Goal: Information Seeking & Learning: Learn about a topic

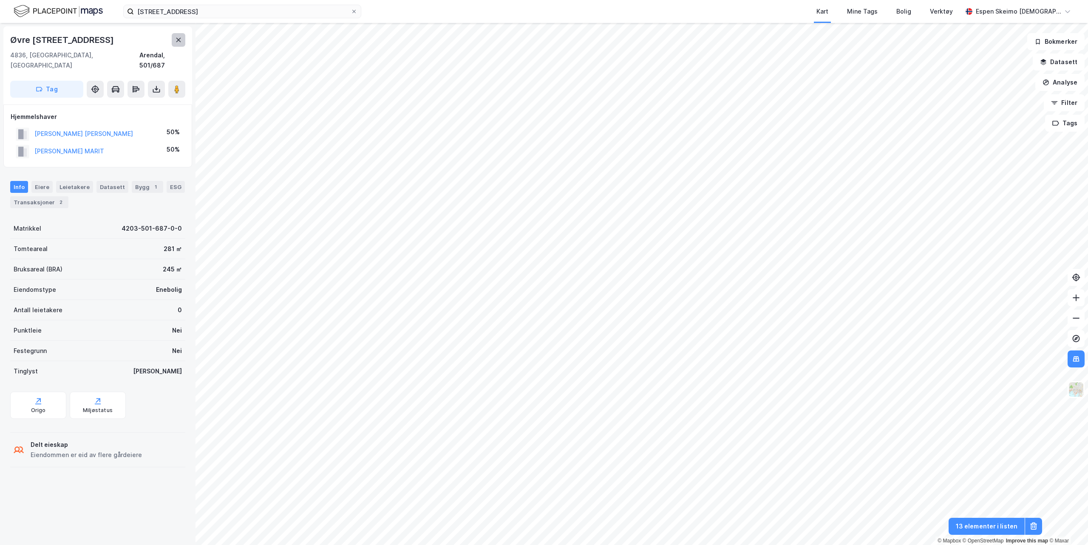
click at [179, 38] on icon at bounding box center [178, 40] width 7 height 7
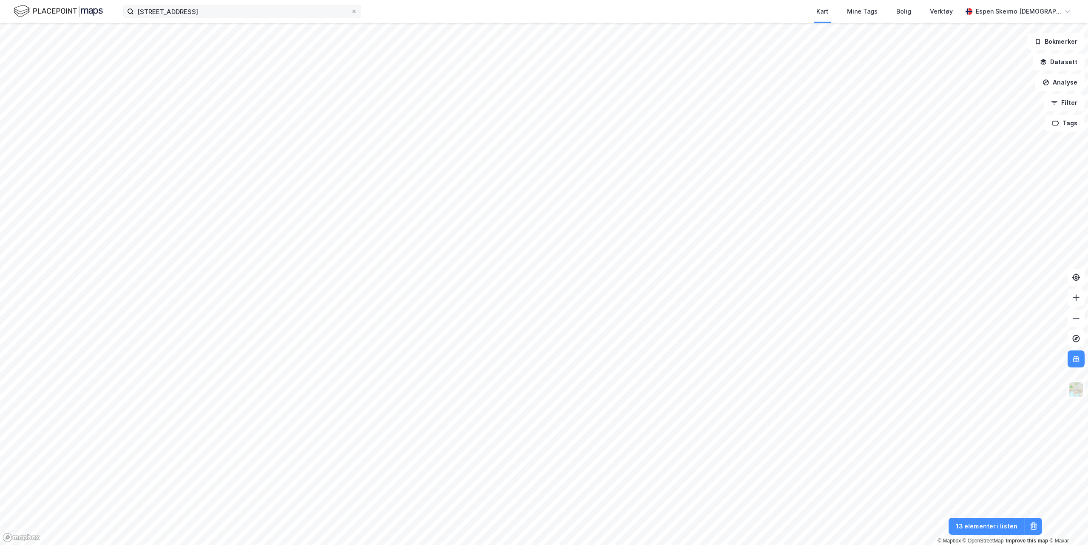
click at [351, 12] on icon at bounding box center [353, 11] width 5 height 5
click at [351, 12] on input "[STREET_ADDRESS]" at bounding box center [242, 11] width 217 height 13
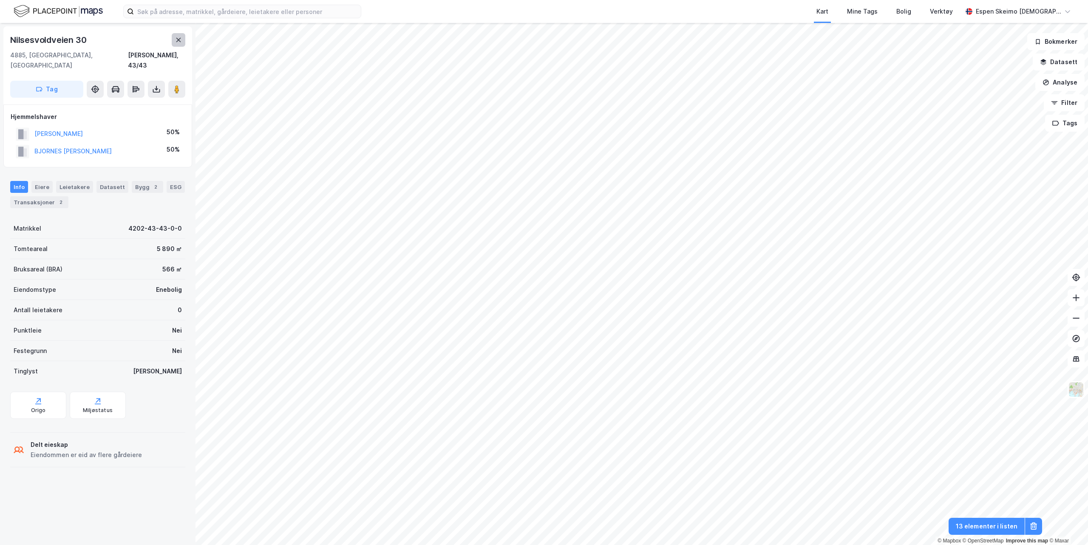
click at [179, 39] on icon at bounding box center [178, 40] width 7 height 7
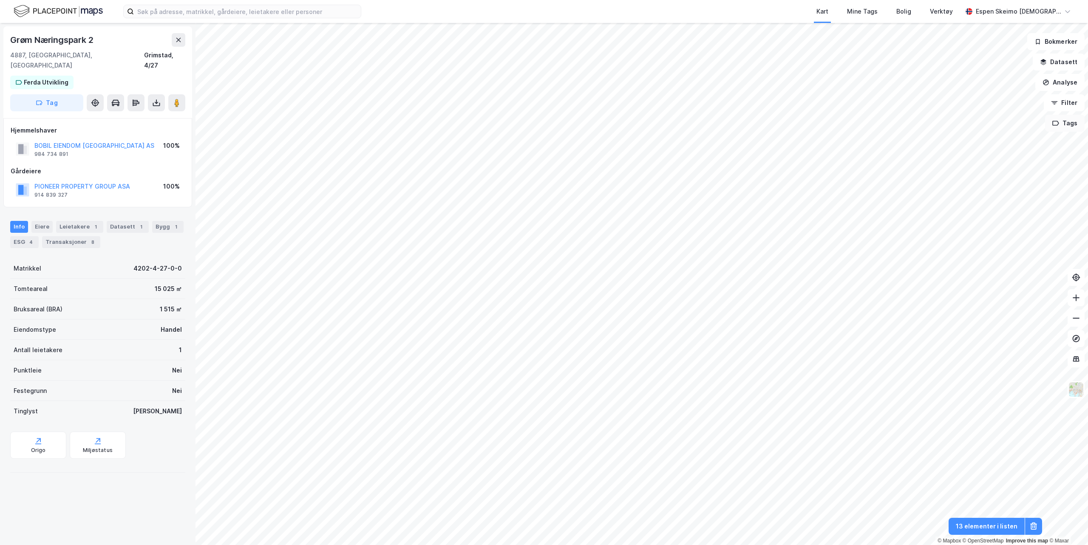
click at [1063, 121] on button "Tags" at bounding box center [1065, 123] width 40 height 17
click at [982, 149] on div "[PERSON_NAME] Utvikling ( 14 )" at bounding box center [974, 145] width 122 height 17
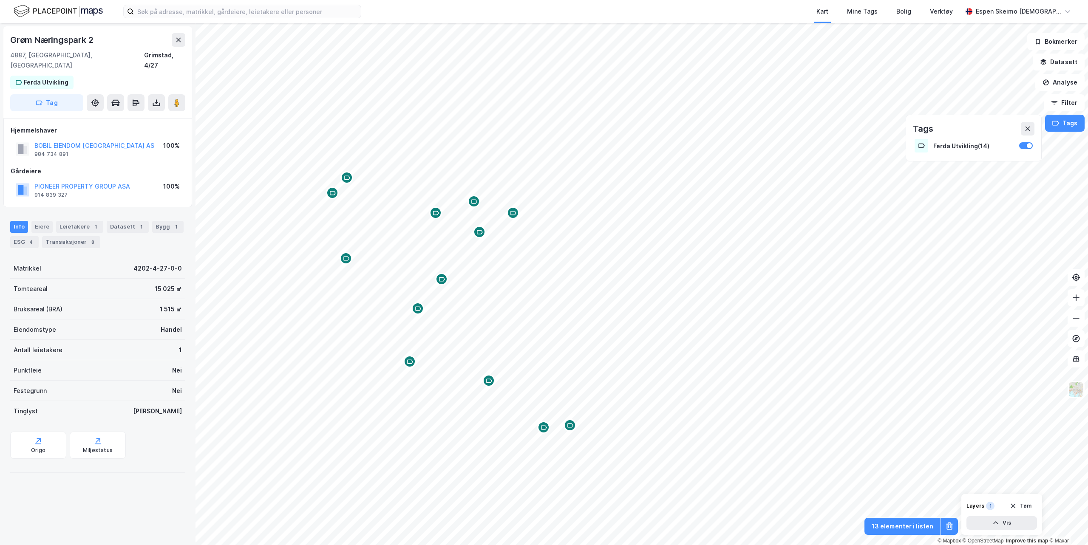
click at [571, 431] on div "Map marker" at bounding box center [570, 425] width 13 height 13
click at [38, 77] on div "Ferda Utvikling" at bounding box center [48, 82] width 45 height 10
click at [41, 102] on div "Ferda Utvikling" at bounding box center [53, 107] width 45 height 10
click at [168, 479] on div "Grøm Næringspark 17 4887, [GEOGRAPHIC_DATA], [GEOGRAPHIC_DATA] [GEOGRAPHIC_DATA…" at bounding box center [98, 284] width 196 height 522
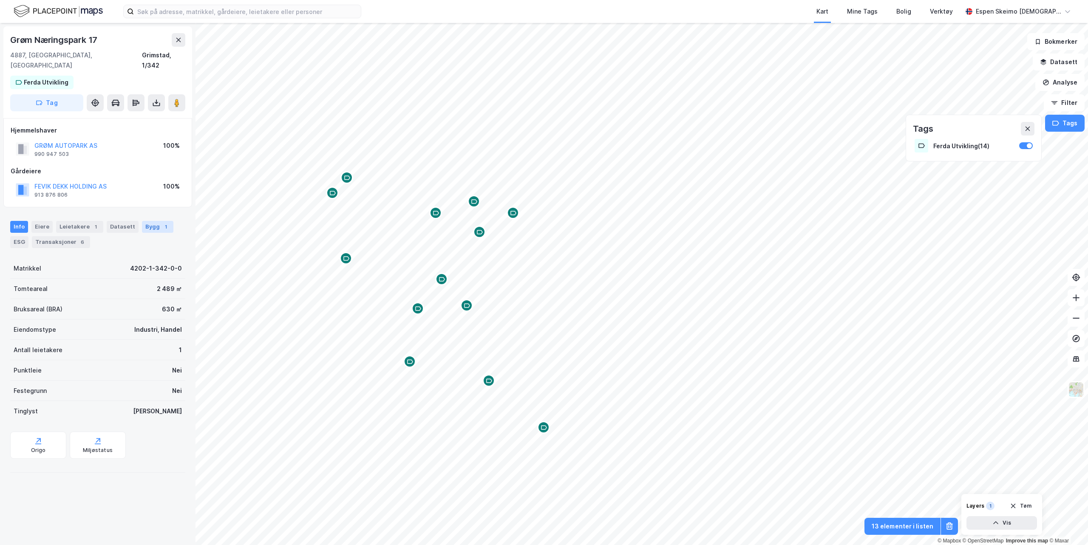
click at [145, 221] on div "Bygg 1" at bounding box center [157, 227] width 31 height 12
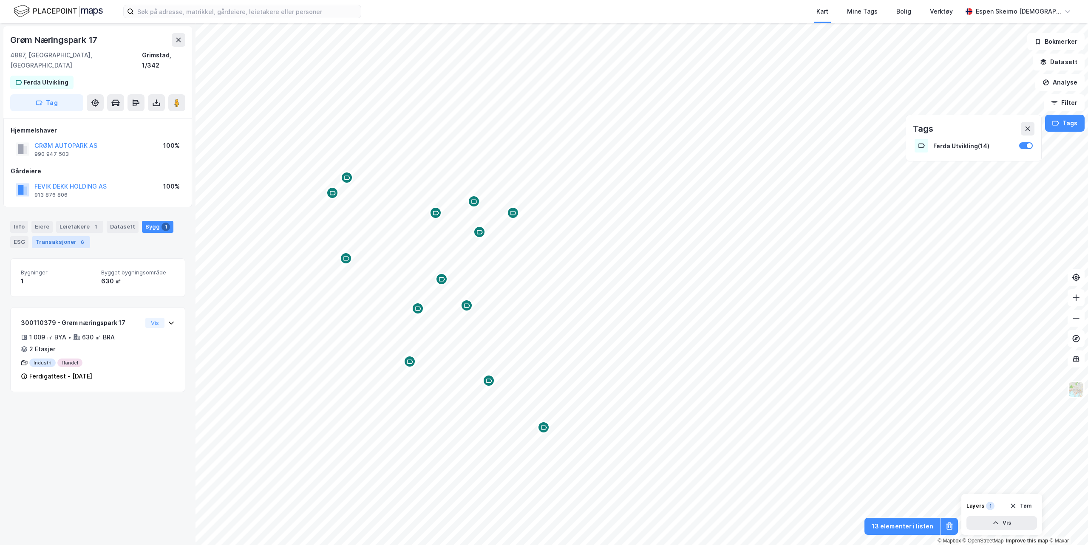
click at [80, 238] on div "6" at bounding box center [82, 242] width 9 height 9
click at [23, 236] on div "ESG" at bounding box center [19, 242] width 18 height 12
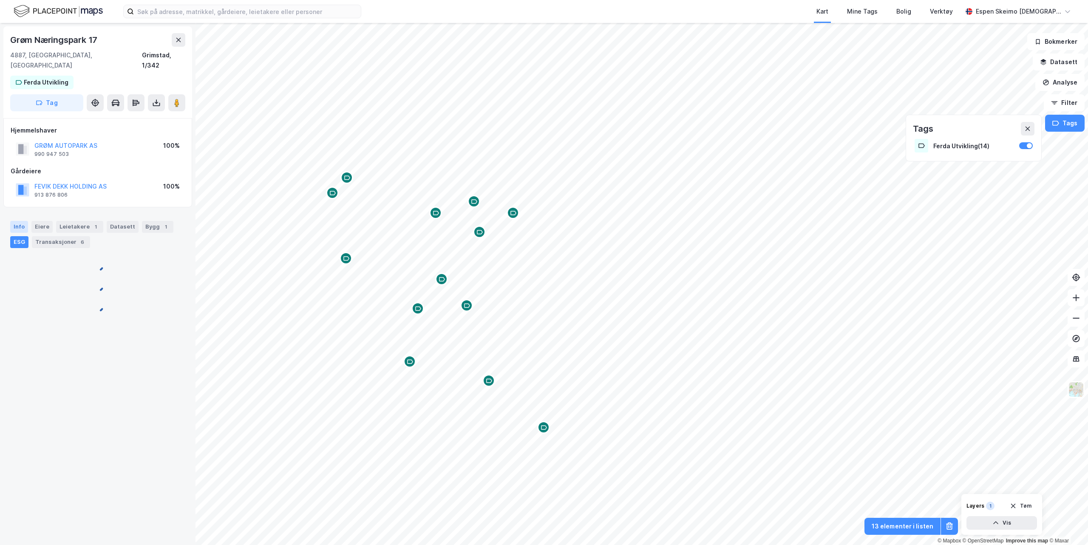
click at [14, 221] on div "Info" at bounding box center [19, 227] width 18 height 12
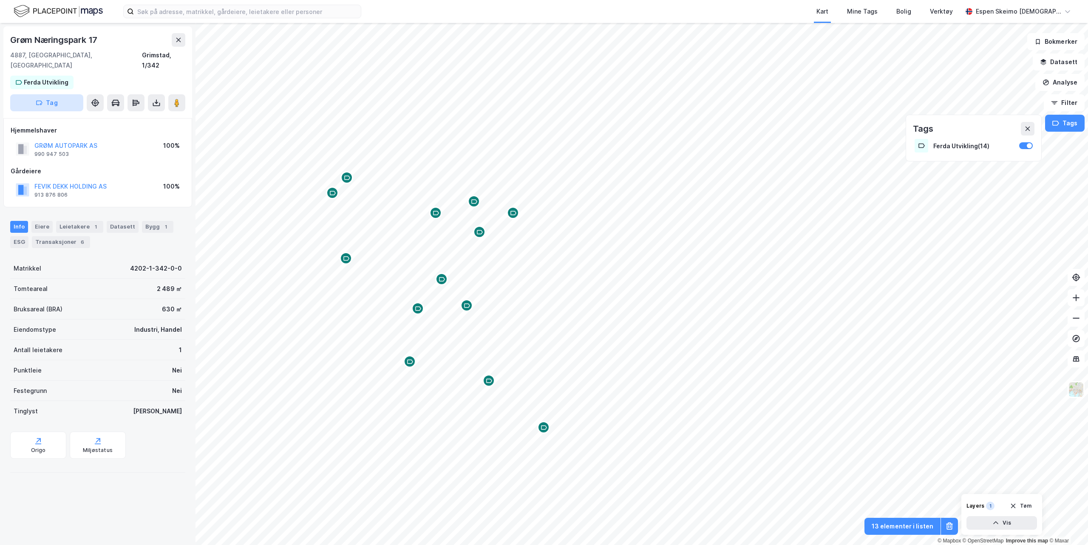
click at [68, 94] on button "Tag" at bounding box center [46, 102] width 73 height 17
click at [55, 102] on div "Ferda Utvikling" at bounding box center [53, 107] width 45 height 10
click at [79, 106] on icon at bounding box center [80, 107] width 3 height 3
click at [99, 61] on div "Grøm [STREET_ADDRESS], [GEOGRAPHIC_DATA][PERSON_NAME], 1/342 Tag Velg et altern…" at bounding box center [97, 70] width 189 height 89
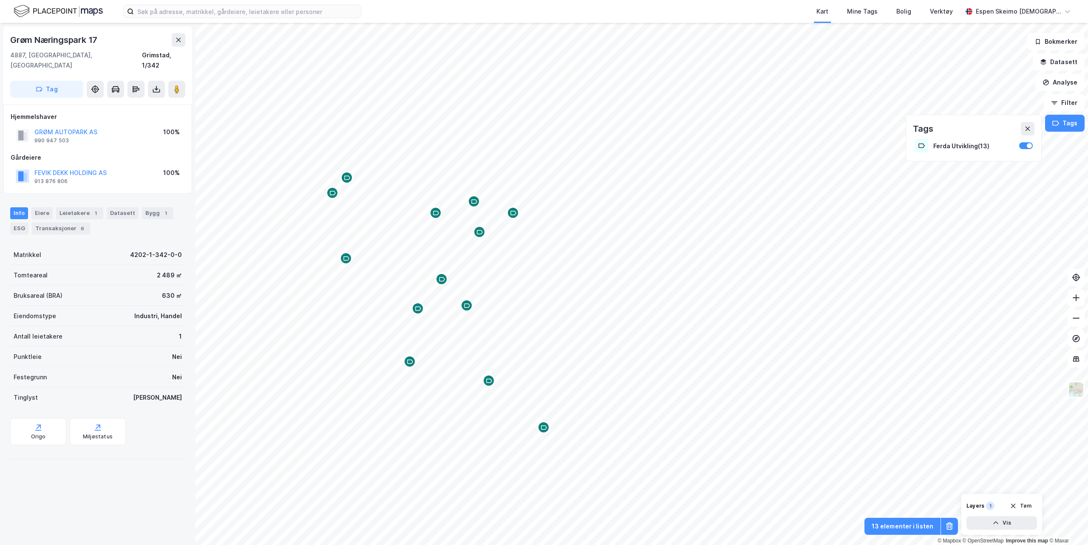
click at [541, 430] on icon "Map marker" at bounding box center [544, 428] width 6 height 6
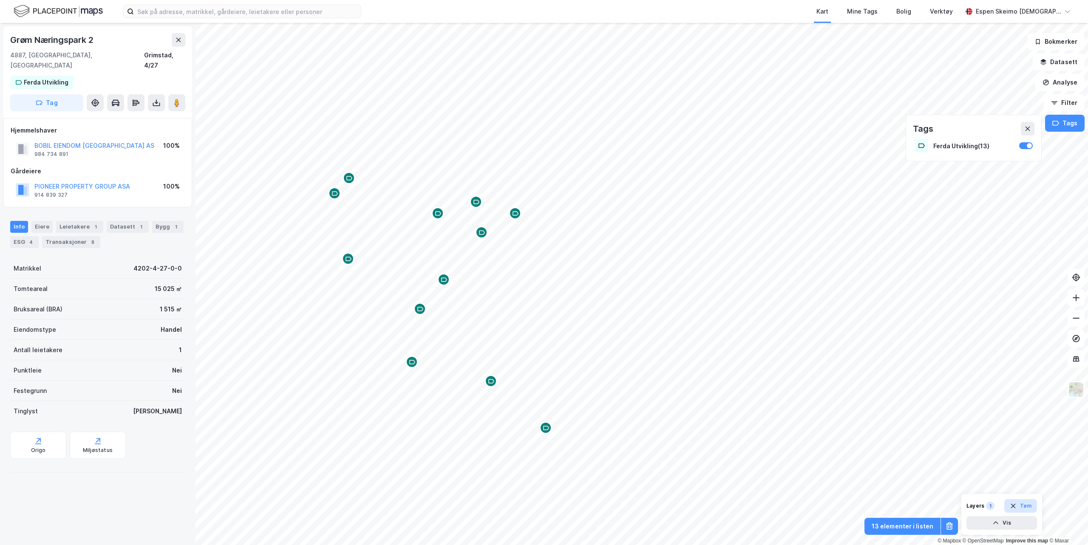
click at [1017, 504] on button "Tøm" at bounding box center [1020, 506] width 33 height 14
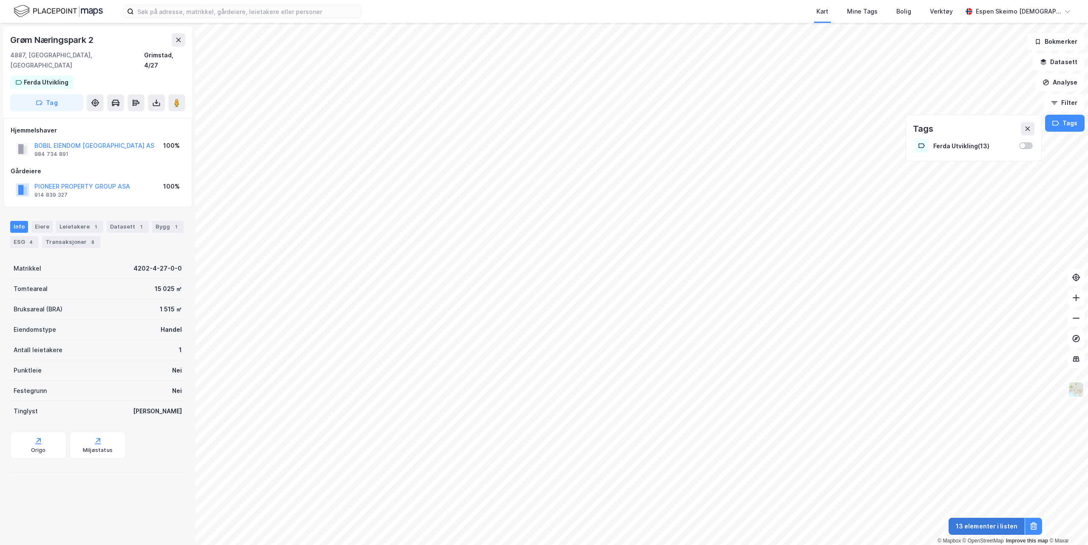
click at [1007, 530] on button "13 elementer i listen" at bounding box center [987, 526] width 76 height 17
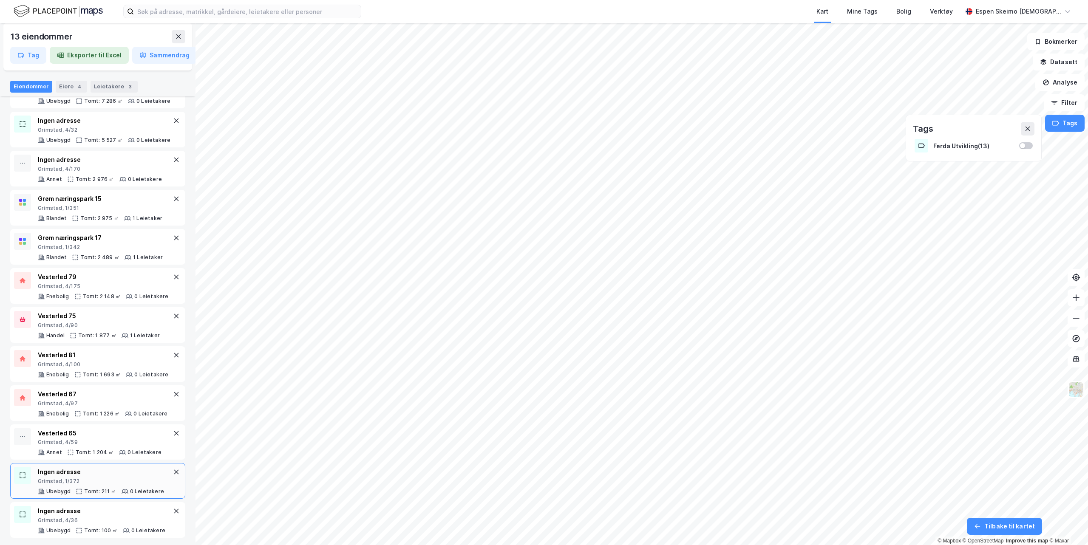
scroll to position [146, 0]
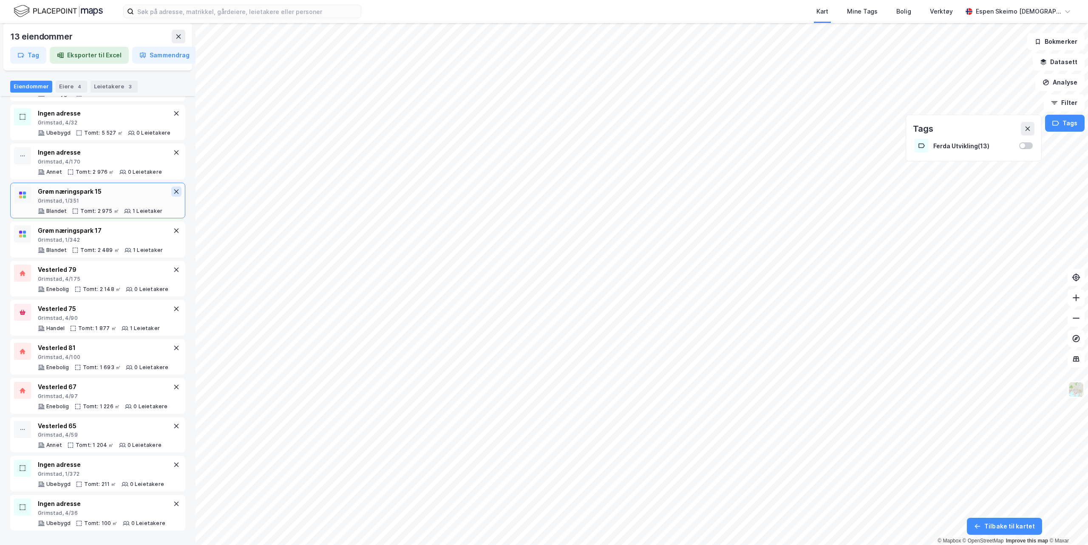
click at [173, 195] on icon at bounding box center [176, 191] width 7 height 7
click at [174, 231] on icon at bounding box center [176, 231] width 5 height 5
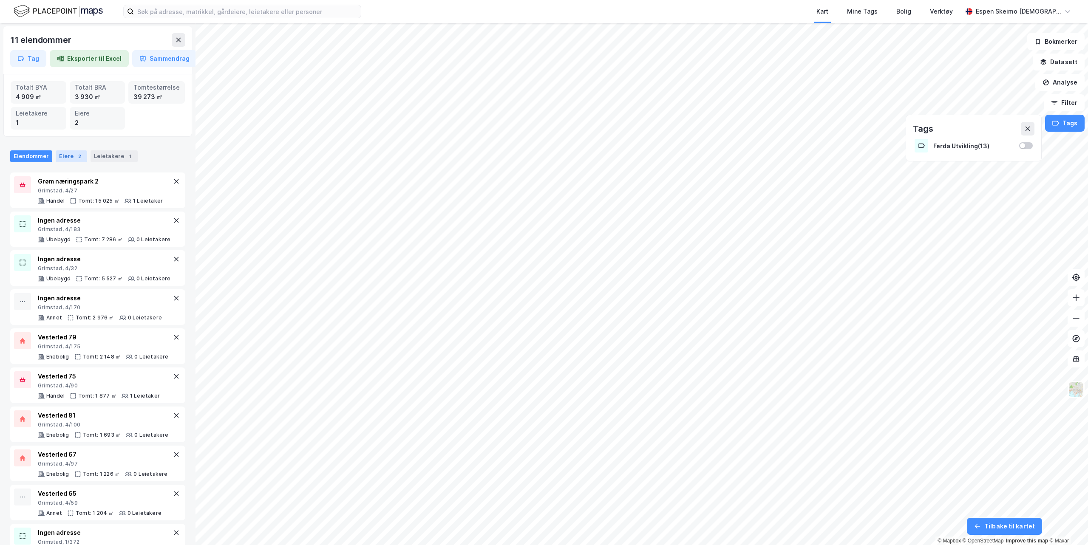
click at [80, 159] on div "Eiere 2" at bounding box center [71, 156] width 31 height 12
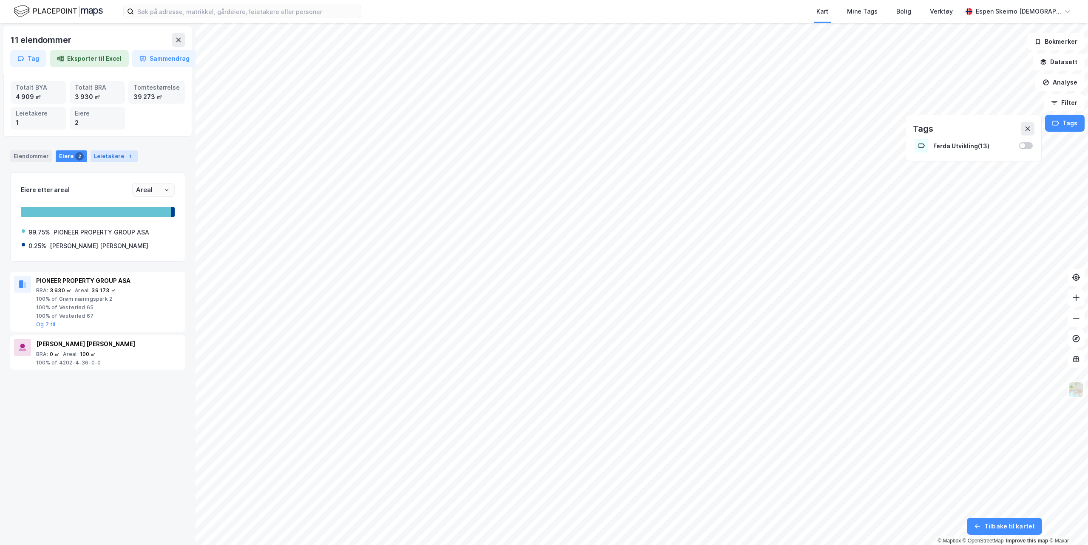
click at [111, 159] on div "Leietakere 1" at bounding box center [114, 156] width 47 height 12
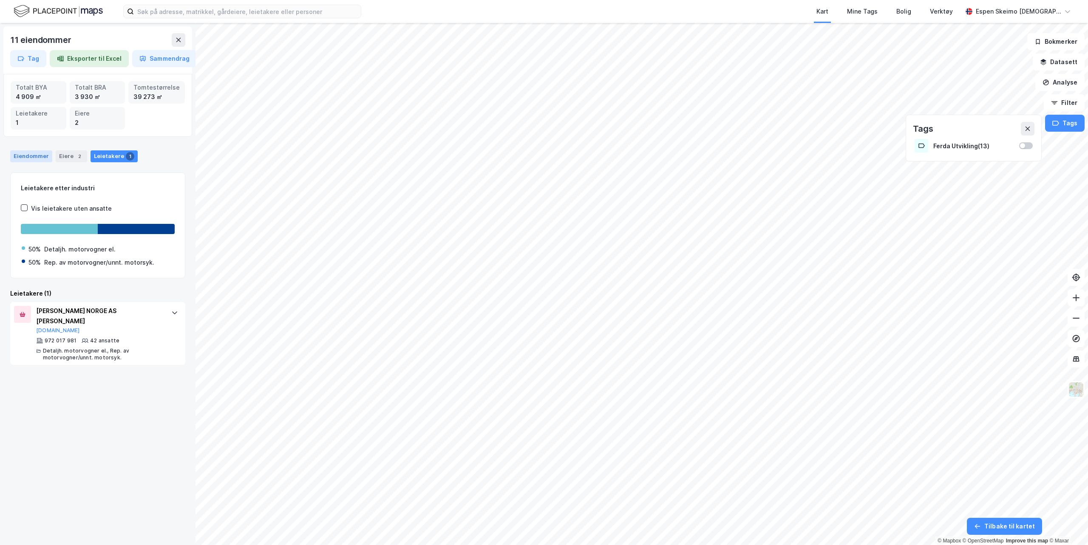
click at [45, 153] on div "Eiendommer" at bounding box center [31, 156] width 42 height 12
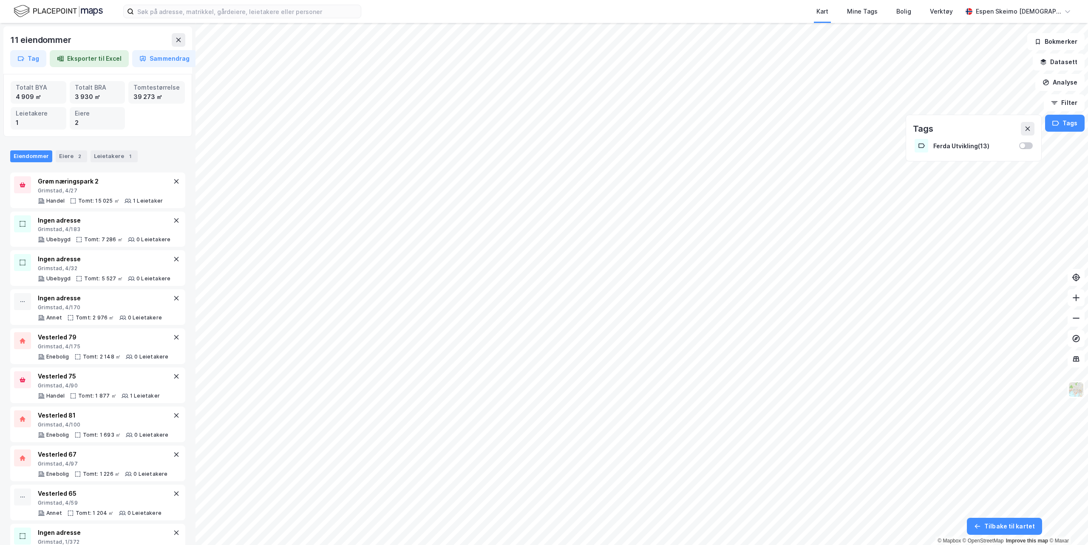
drag, startPoint x: 187, startPoint y: 29, endPoint x: 157, endPoint y: 40, distance: 32.0
click at [187, 29] on div "11 eiendommer Tag Eksporter til Excel Sammendrag" at bounding box center [97, 50] width 189 height 48
drag, startPoint x: 157, startPoint y: 40, endPoint x: 169, endPoint y: 43, distance: 12.1
click at [158, 40] on div "11 eiendommer" at bounding box center [97, 40] width 175 height 14
click at [185, 43] on div "11 eiendommer Tag Eksporter til Excel Sammendrag" at bounding box center [97, 50] width 189 height 48
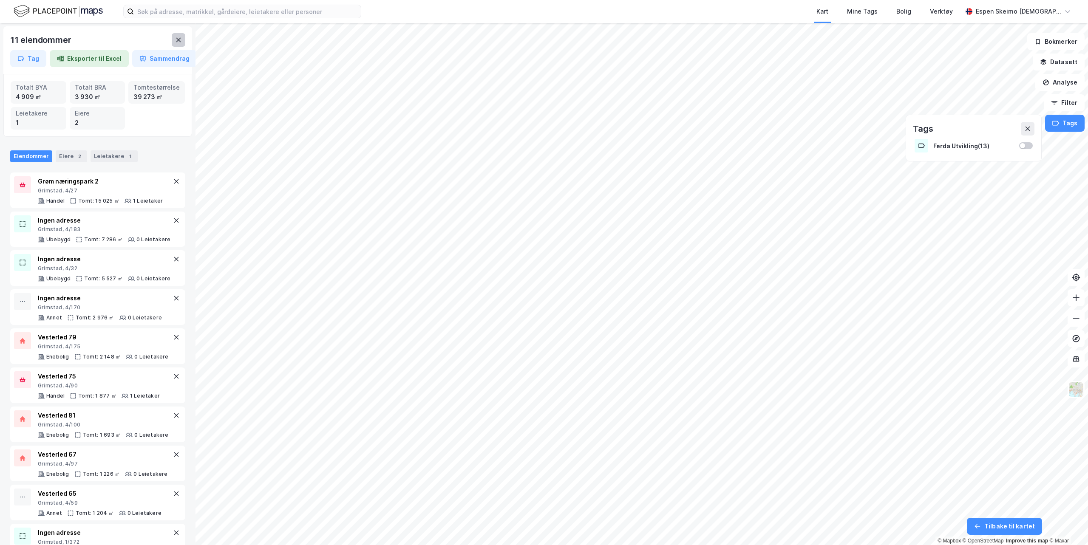
click at [181, 43] on button at bounding box center [179, 40] width 14 height 14
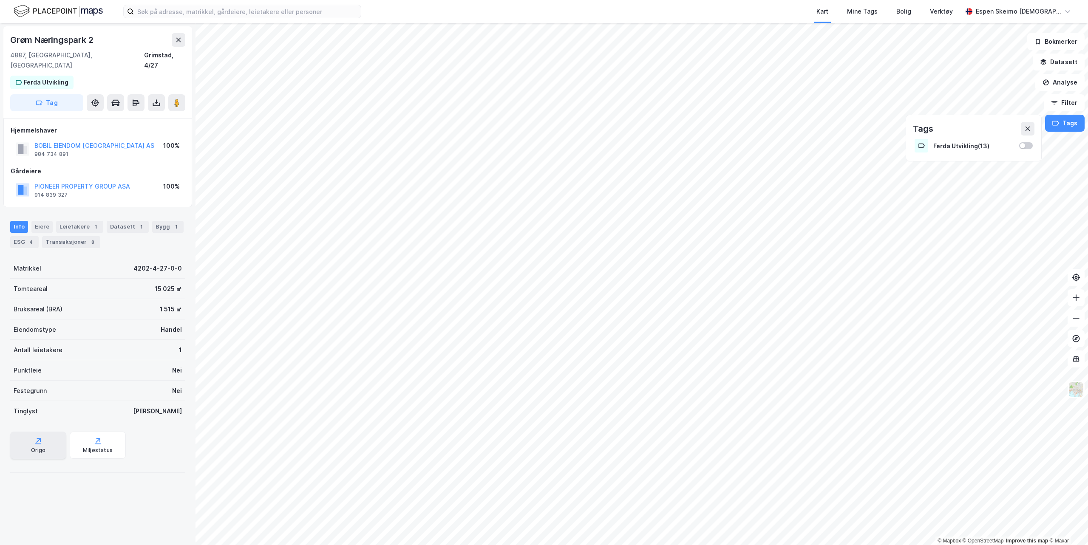
click at [51, 432] on div "Origo" at bounding box center [38, 445] width 56 height 27
click at [180, 99] on icon at bounding box center [177, 103] width 9 height 9
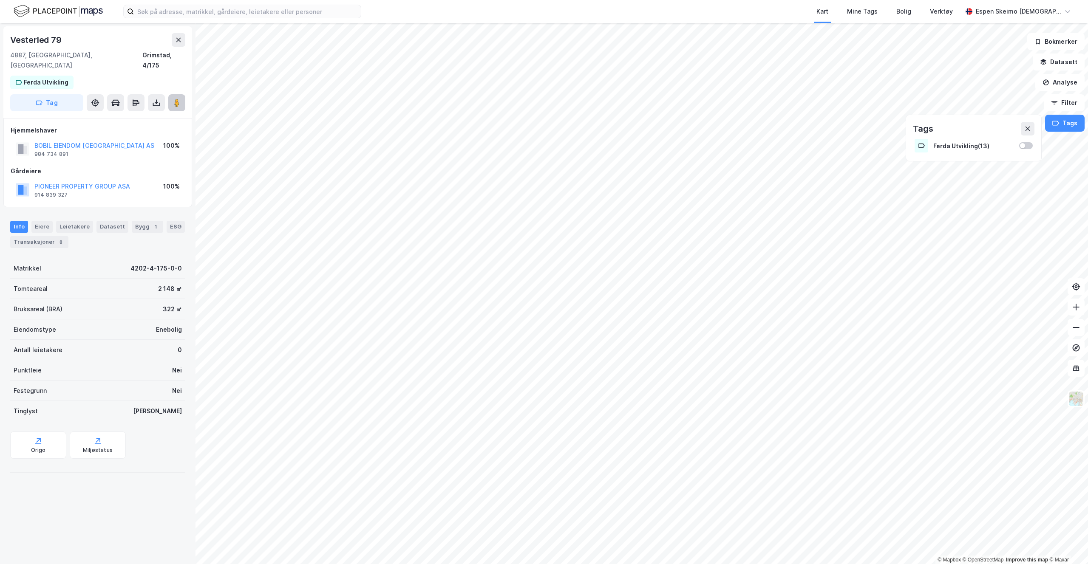
click at [173, 99] on icon at bounding box center [177, 103] width 9 height 9
click at [175, 99] on image at bounding box center [176, 103] width 5 height 9
click at [1032, 128] on button at bounding box center [1028, 129] width 14 height 14
click at [62, 221] on div "Leietakere" at bounding box center [74, 227] width 37 height 12
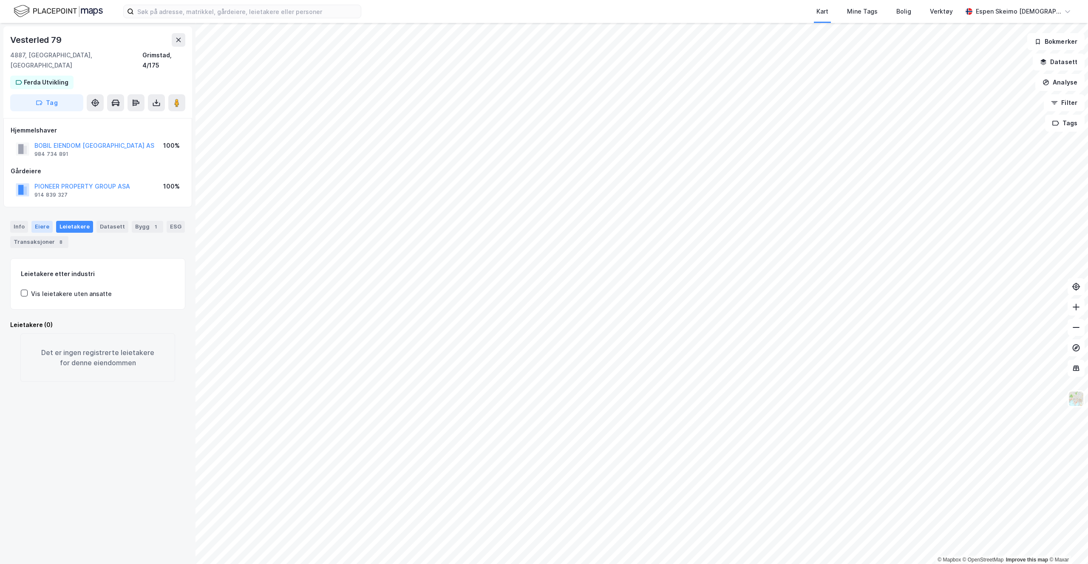
click at [50, 221] on div "Eiere" at bounding box center [41, 227] width 21 height 12
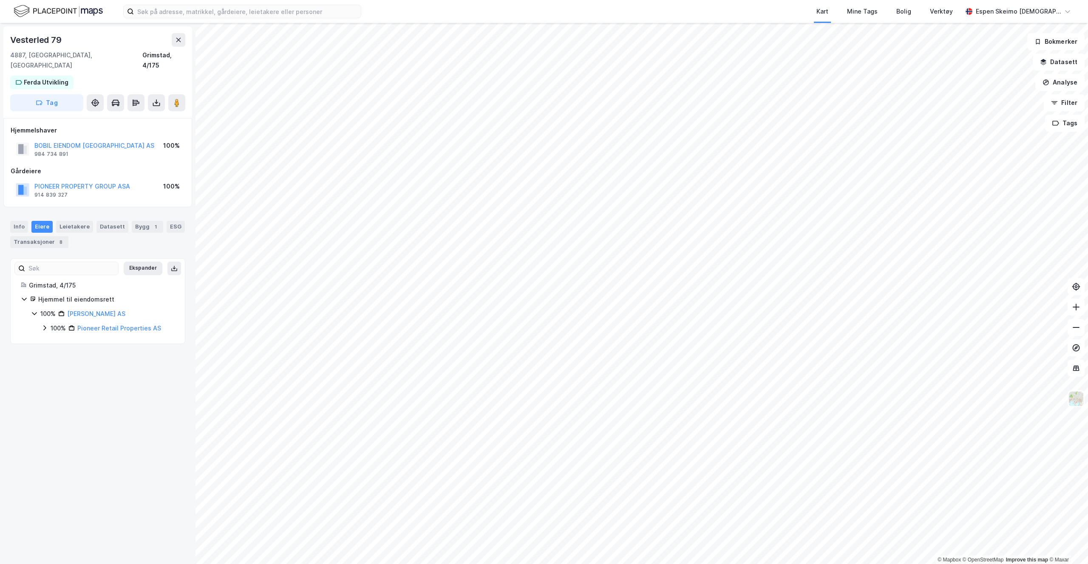
click at [49, 323] on div "100% Pioneer Retail Properties AS" at bounding box center [107, 328] width 133 height 10
click at [121, 221] on div "Datasett" at bounding box center [112, 227] width 32 height 12
click at [136, 221] on div "Bygg 1" at bounding box center [147, 227] width 31 height 12
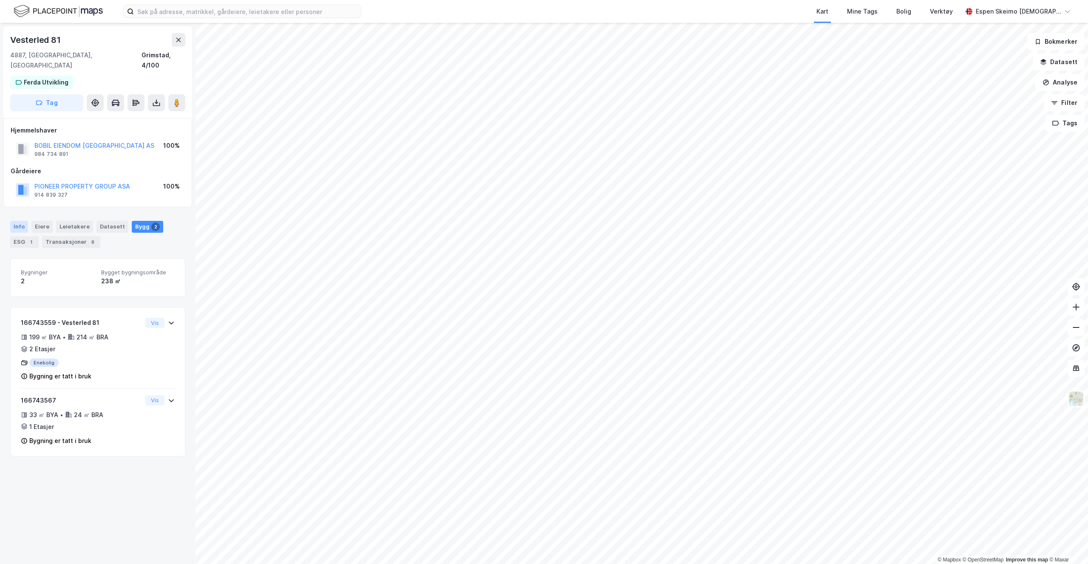
click at [18, 221] on div "Info" at bounding box center [19, 227] width 18 height 12
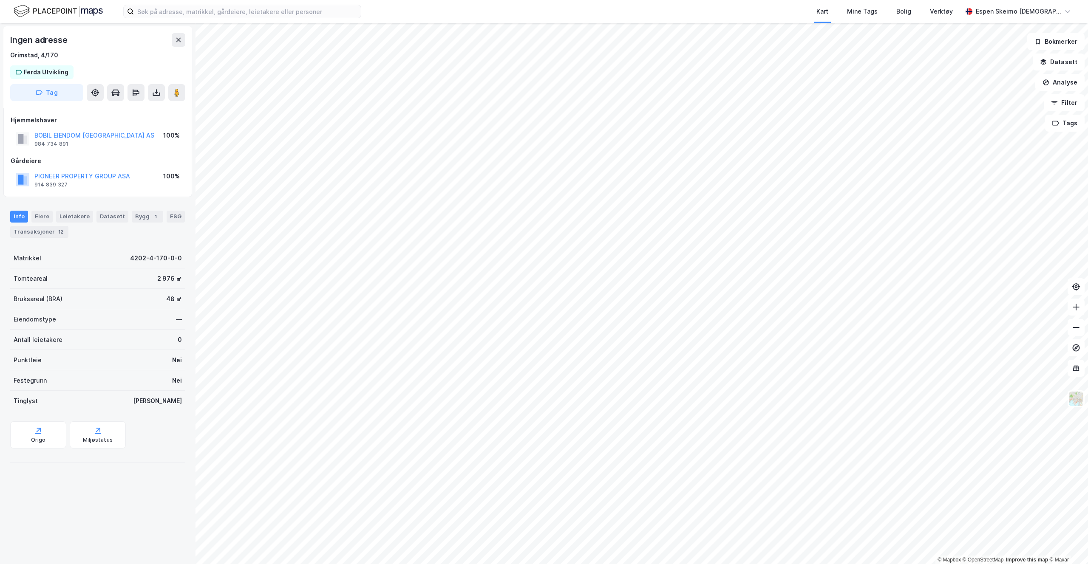
click at [662, 19] on div "Kart Mine Tags [PERSON_NAME] Verktøy Espen Skeimo Vedal © Mapbox © OpenStreetMa…" at bounding box center [544, 282] width 1088 height 564
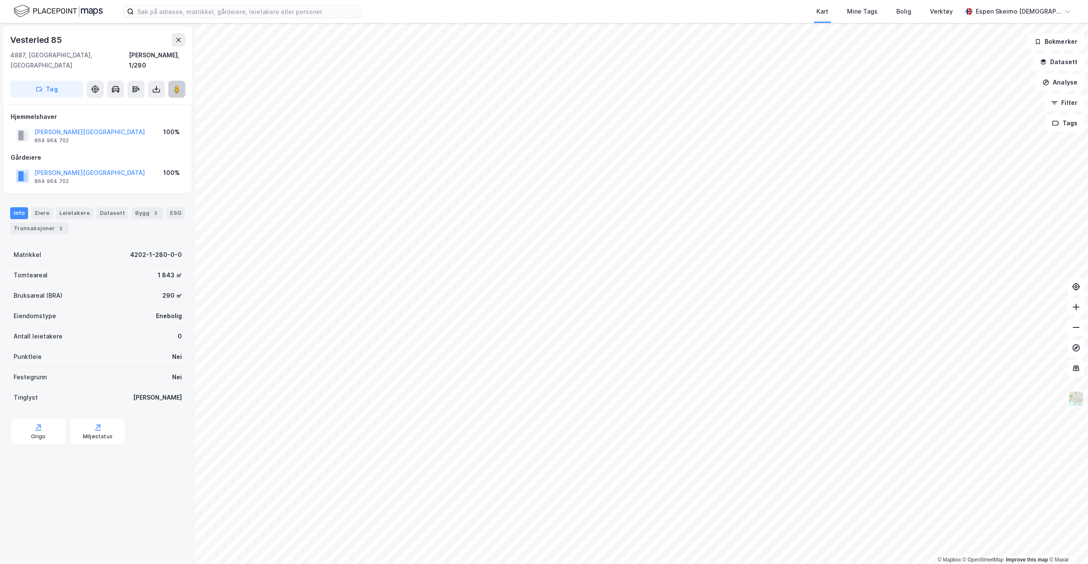
click at [172, 81] on button at bounding box center [176, 89] width 17 height 17
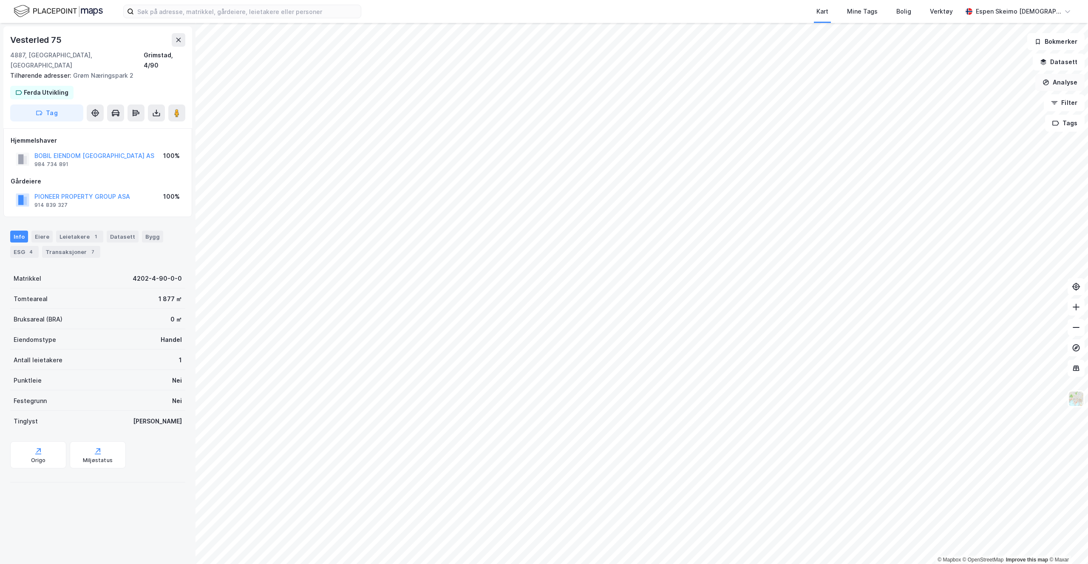
click at [1053, 79] on button "Analyse" at bounding box center [1059, 82] width 49 height 17
click at [966, 100] on div "Tegn område" at bounding box center [986, 100] width 74 height 7
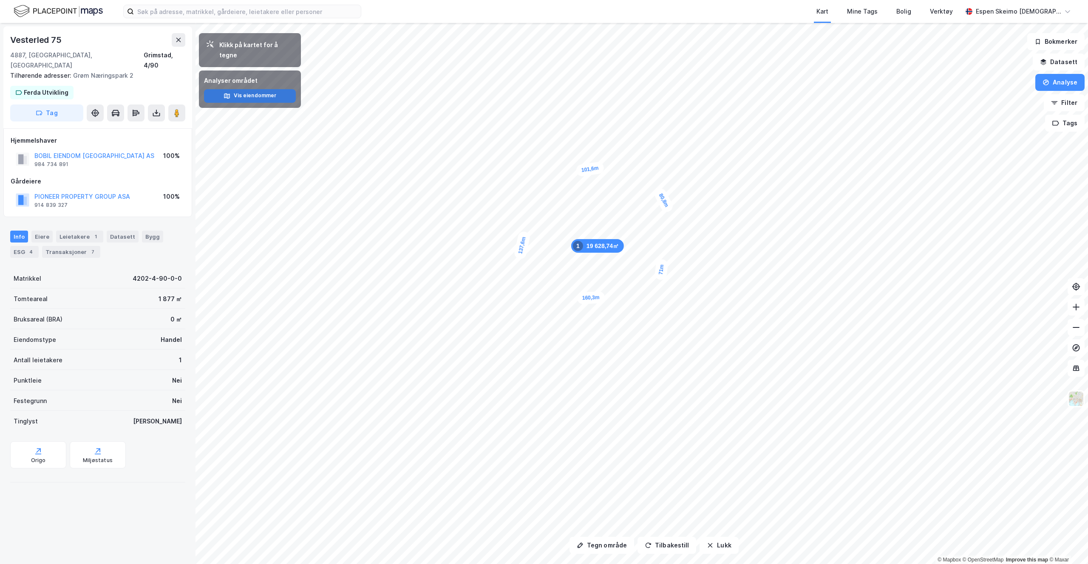
click at [253, 89] on button "Vis eiendommer" at bounding box center [250, 96] width 92 height 14
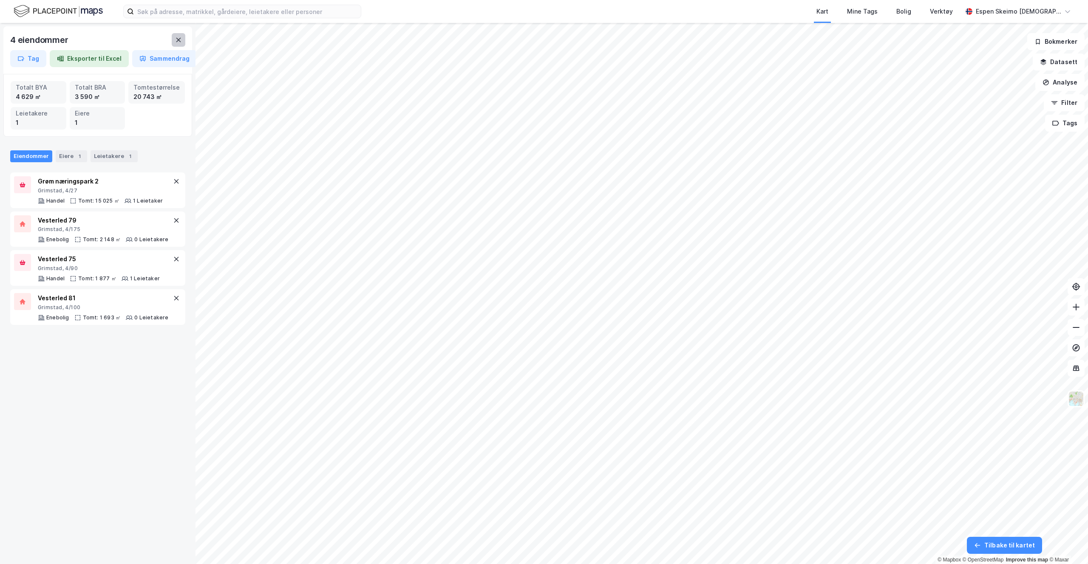
click at [183, 43] on button at bounding box center [179, 40] width 14 height 14
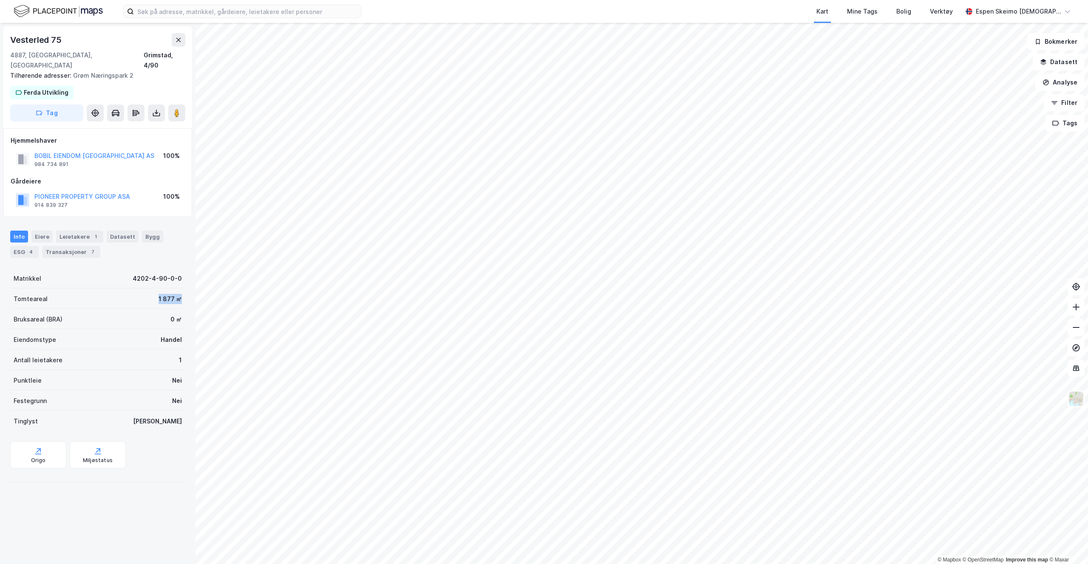
drag, startPoint x: 164, startPoint y: 293, endPoint x: 187, endPoint y: 293, distance: 23.4
click at [187, 293] on div "Vesterled 75 4887, [GEOGRAPHIC_DATA], [GEOGRAPHIC_DATA][PERSON_NAME], 4/90 Tilh…" at bounding box center [98, 293] width 196 height 541
click at [162, 294] on div "1 877 ㎡" at bounding box center [170, 299] width 23 height 10
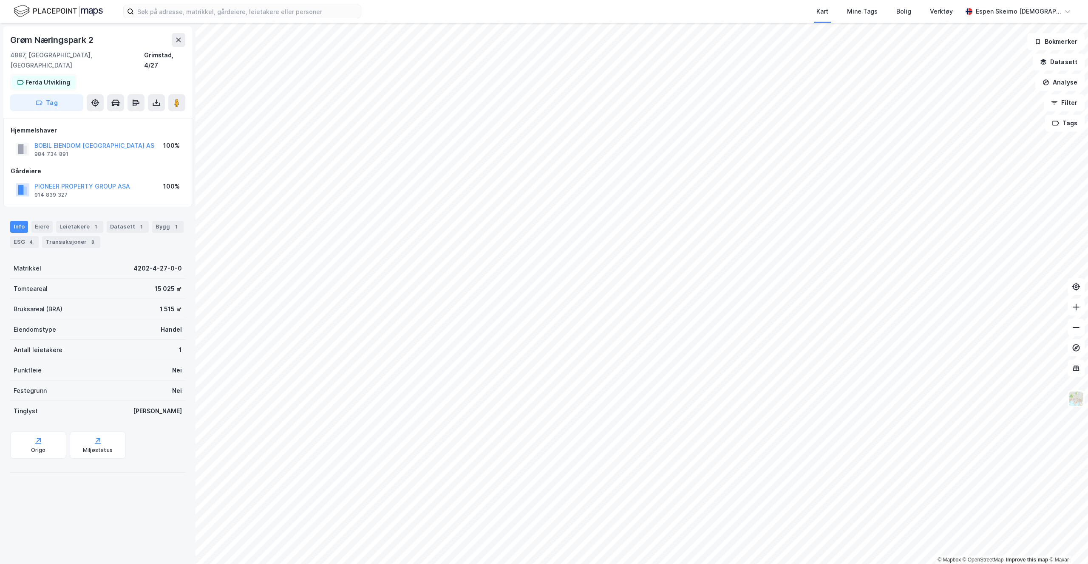
click at [42, 77] on div "Ferda Utvikling" at bounding box center [48, 82] width 45 height 10
click at [50, 105] on div "Ferda Utvikling" at bounding box center [65, 107] width 111 height 17
click at [45, 102] on div "Ferda Utvikling" at bounding box center [53, 107] width 45 height 10
click at [51, 102] on div "Ferda Utvikling" at bounding box center [53, 107] width 45 height 10
click at [113, 101] on button at bounding box center [107, 108] width 14 height 14
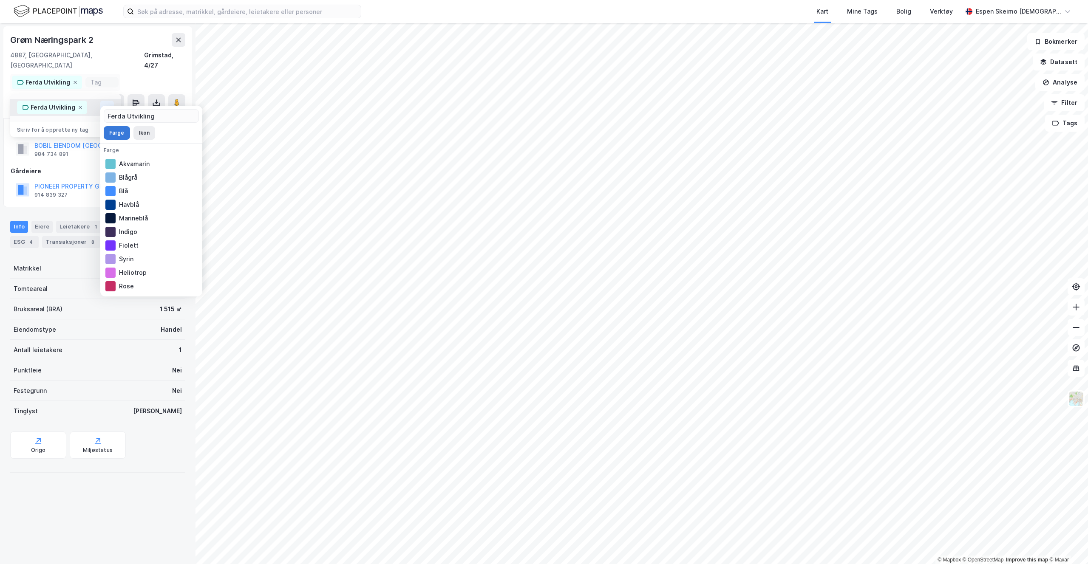
click at [117, 133] on button "Farge" at bounding box center [117, 133] width 26 height 14
click at [115, 277] on div at bounding box center [110, 273] width 10 height 10
click at [115, 273] on div at bounding box center [110, 273] width 10 height 10
click at [180, 514] on div "Grøm Næringspark 2 4887, [GEOGRAPHIC_DATA], [GEOGRAPHIC_DATA][PERSON_NAME], 4/2…" at bounding box center [98, 293] width 196 height 541
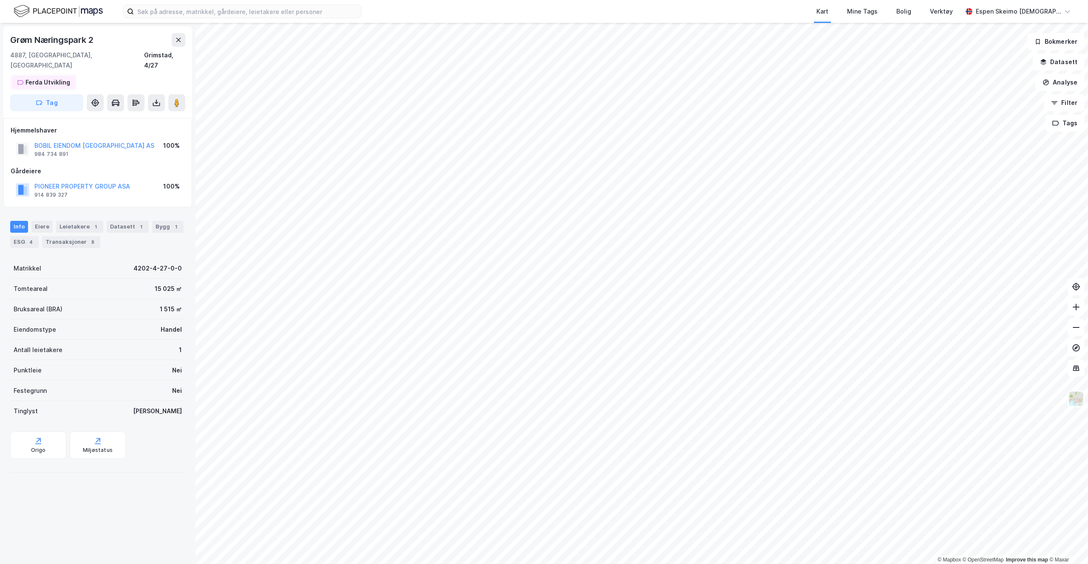
click at [48, 77] on div "Ferda Utvikling" at bounding box center [48, 82] width 45 height 10
click at [68, 102] on div "Ferda Utvikling" at bounding box center [53, 107] width 45 height 10
click at [67, 102] on div "Ferda Utvikling" at bounding box center [53, 107] width 45 height 10
click at [107, 104] on icon at bounding box center [107, 107] width 7 height 7
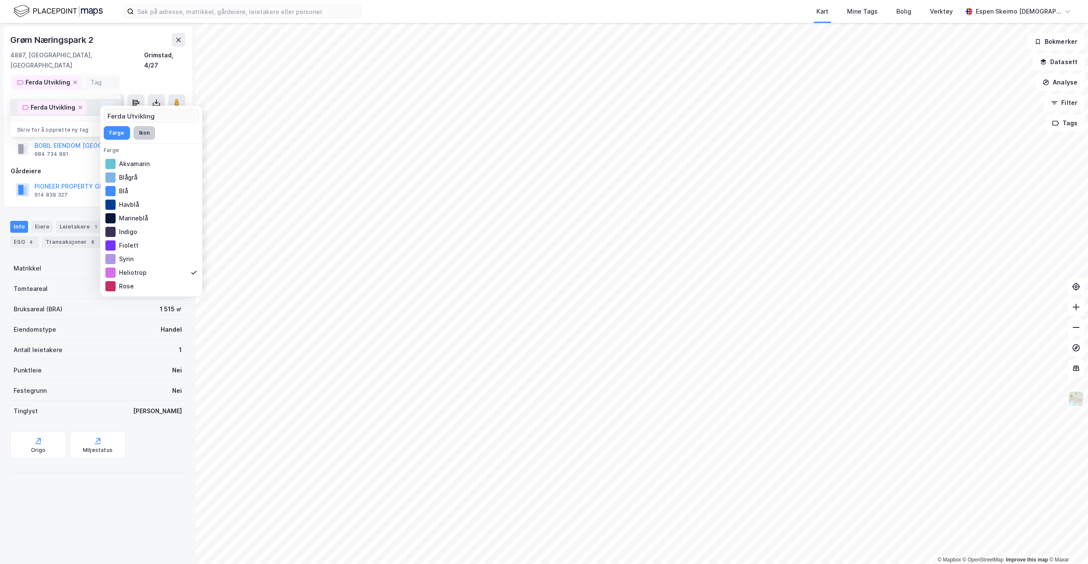
click at [147, 133] on button "Ikon" at bounding box center [144, 133] width 22 height 14
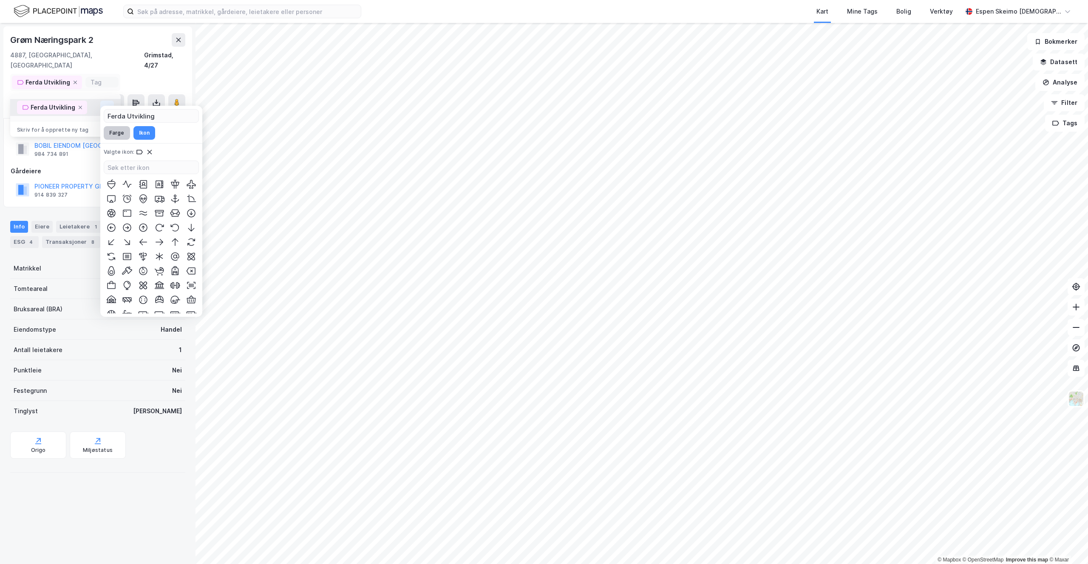
click at [119, 133] on button "Farge" at bounding box center [117, 133] width 26 height 14
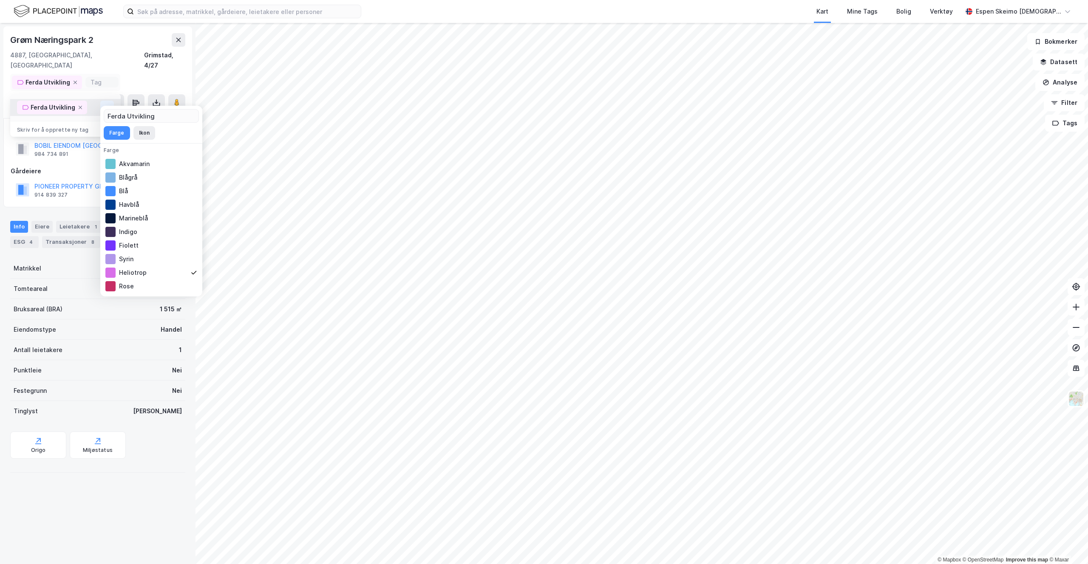
click at [134, 70] on div "Grøm [STREET_ADDRESS], [GEOGRAPHIC_DATA][PERSON_NAME], 4/27 [PERSON_NAME] Utvik…" at bounding box center [97, 72] width 189 height 92
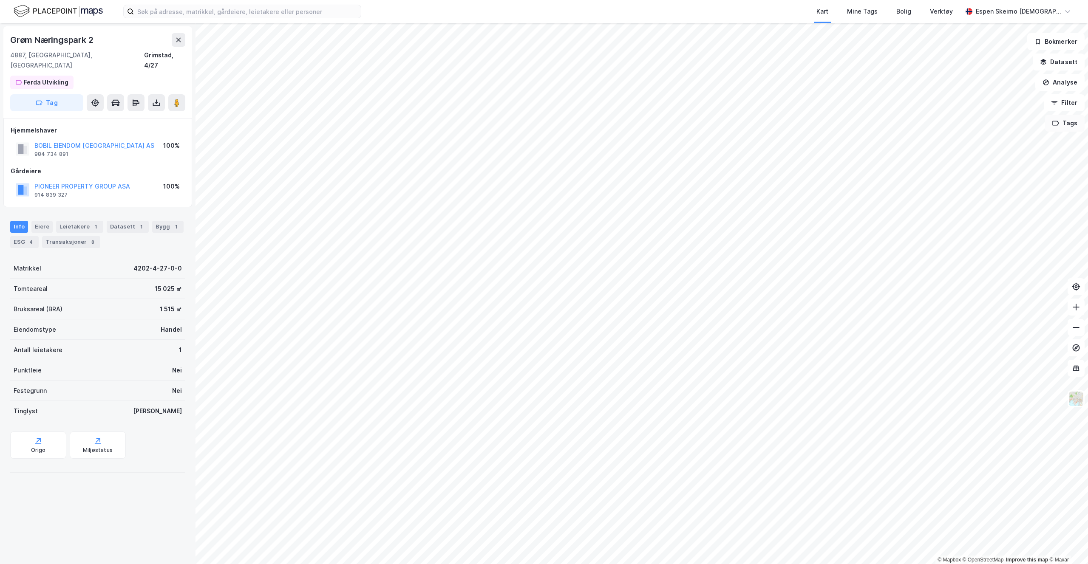
click at [1071, 130] on button "Tags" at bounding box center [1065, 123] width 40 height 17
click at [942, 147] on div "[PERSON_NAME] Utvikling ( 13 )" at bounding box center [973, 145] width 81 height 7
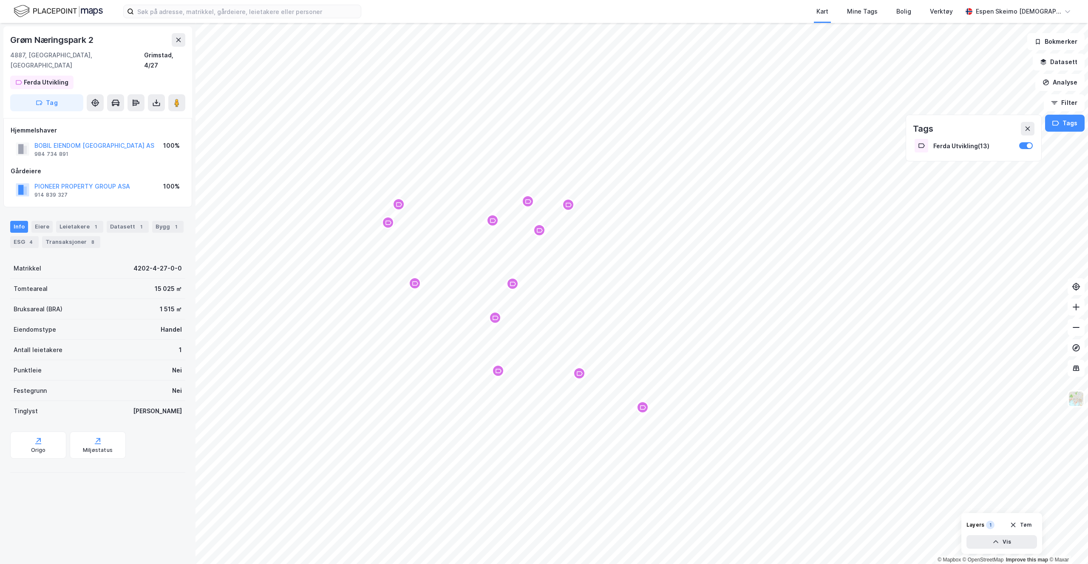
click at [642, 414] on div "Map marker" at bounding box center [642, 407] width 13 height 13
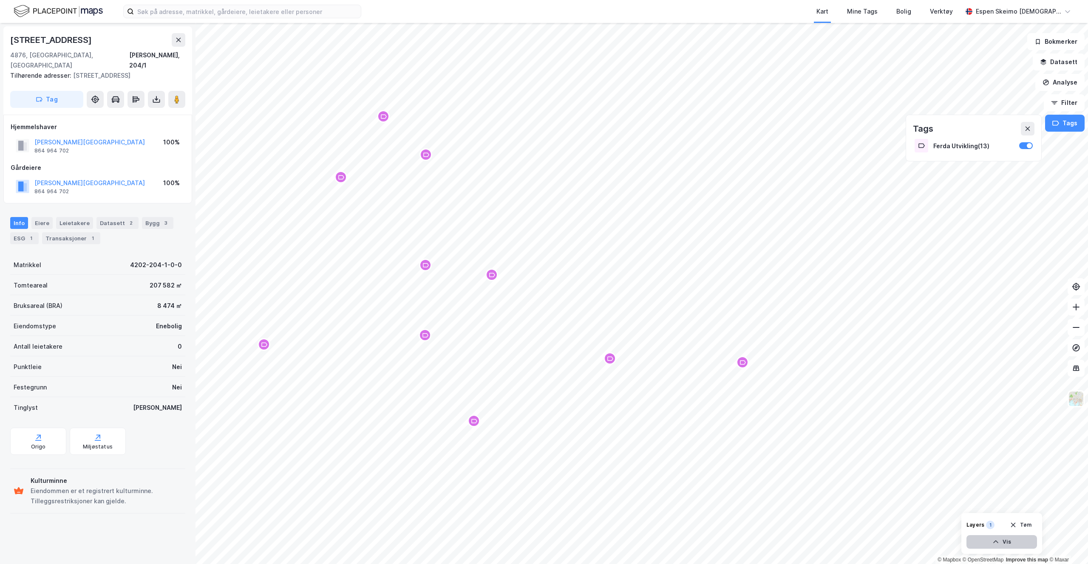
click at [1002, 547] on button "Vis" at bounding box center [1001, 543] width 71 height 14
click at [951, 524] on div "Ferda Utvikling" at bounding box center [958, 527] width 40 height 7
click at [1004, 524] on button at bounding box center [998, 524] width 14 height 14
click at [998, 524] on icon at bounding box center [997, 523] width 5 height 1
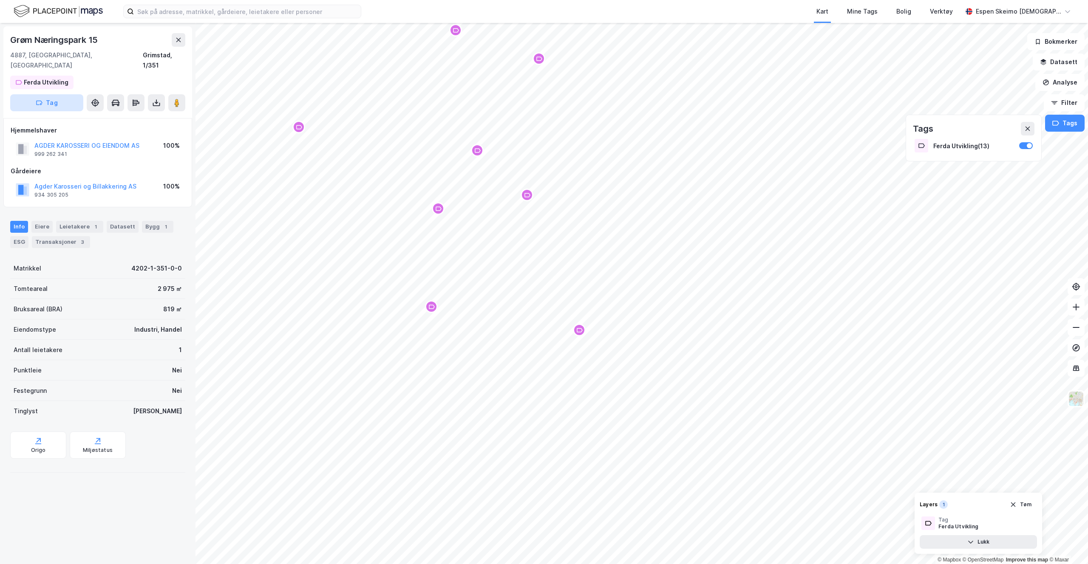
click at [74, 96] on button "Tag" at bounding box center [46, 102] width 73 height 17
click at [131, 59] on div "4887, [GEOGRAPHIC_DATA], [GEOGRAPHIC_DATA][PERSON_NAME], 1/351" at bounding box center [97, 60] width 175 height 20
click at [52, 77] on div "Ferda Utvikling" at bounding box center [48, 82] width 45 height 10
click at [144, 66] on div "Grøm Næringspark 15 4887, [GEOGRAPHIC_DATA], [GEOGRAPHIC_DATA][PERSON_NAME], 1/…" at bounding box center [97, 72] width 189 height 92
click at [966, 525] on div "Ferda Utvikling" at bounding box center [958, 527] width 40 height 7
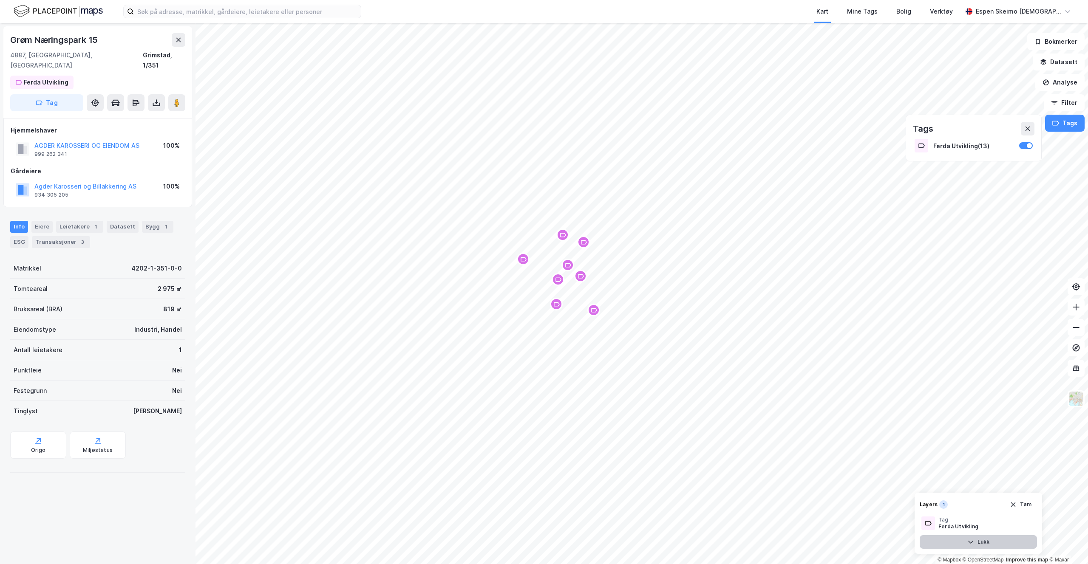
click at [966, 540] on button "Lukk" at bounding box center [978, 543] width 117 height 14
click at [987, 527] on div "1" at bounding box center [990, 525] width 9 height 9
click at [1011, 526] on icon "button" at bounding box center [1013, 525] width 7 height 7
click at [1030, 145] on div at bounding box center [1026, 145] width 14 height 7
click at [974, 147] on div "[PERSON_NAME] Utvikling ( 13 )" at bounding box center [973, 145] width 81 height 7
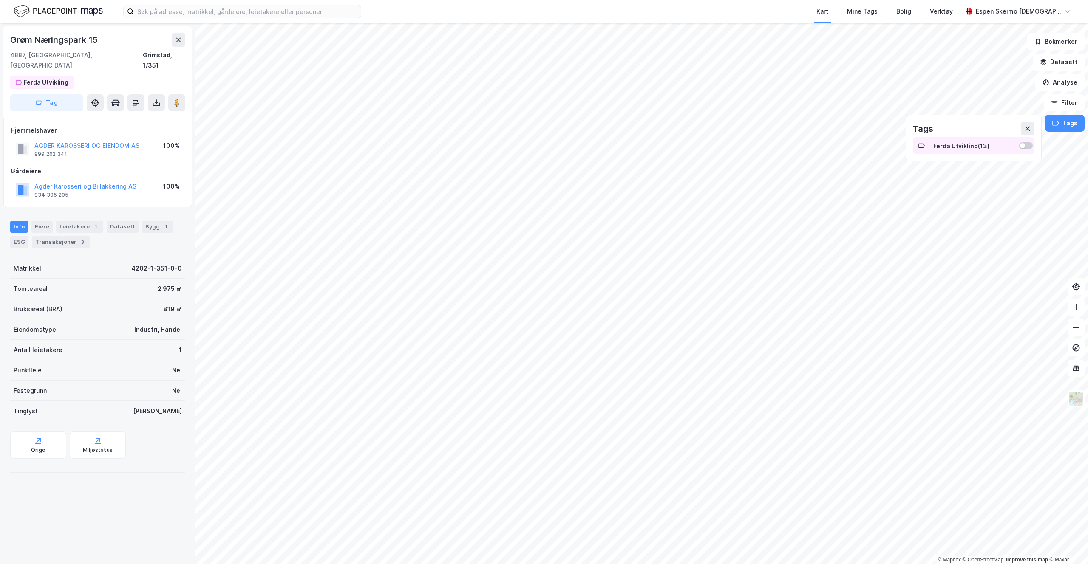
click at [972, 147] on div "[PERSON_NAME] Utvikling ( 13 )" at bounding box center [973, 145] width 81 height 7
click at [43, 77] on div "Ferda Utvikling" at bounding box center [48, 82] width 45 height 10
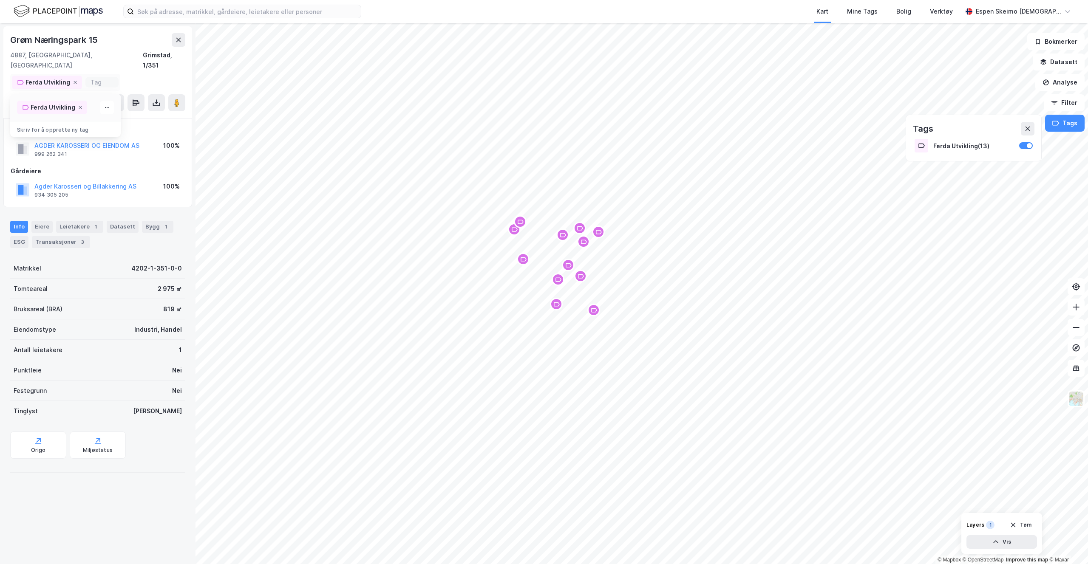
click at [108, 51] on div "4887, [GEOGRAPHIC_DATA], [GEOGRAPHIC_DATA][PERSON_NAME], 1/351" at bounding box center [97, 60] width 175 height 20
click at [51, 100] on button "Tag" at bounding box center [46, 102] width 73 height 17
click at [134, 54] on div "4887, [GEOGRAPHIC_DATA], [GEOGRAPHIC_DATA][PERSON_NAME], 1/351" at bounding box center [97, 60] width 175 height 20
click at [40, 221] on div "Eiere" at bounding box center [41, 227] width 21 height 12
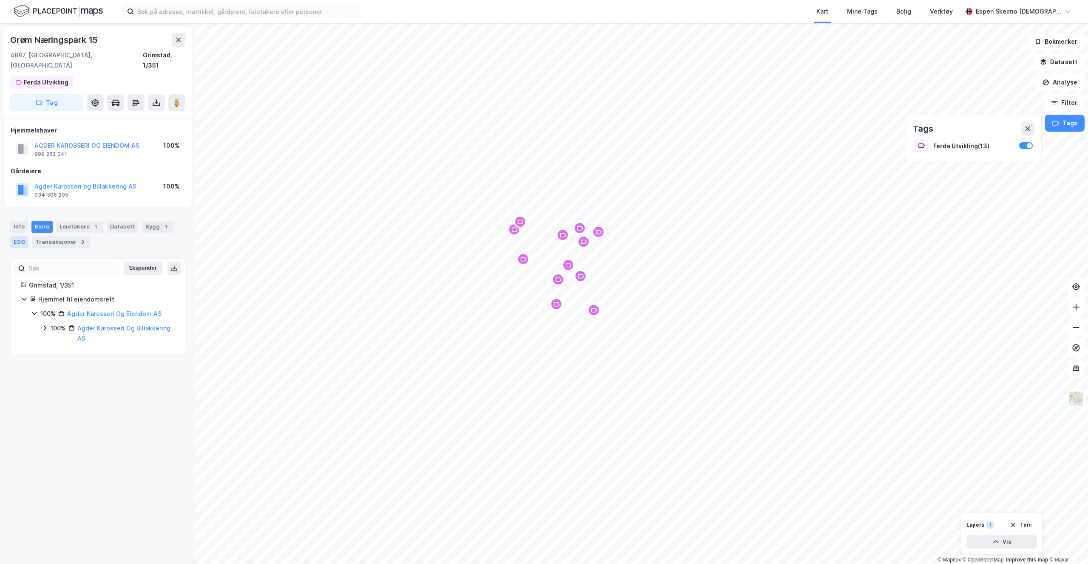
click at [27, 236] on div "ESG" at bounding box center [19, 242] width 18 height 12
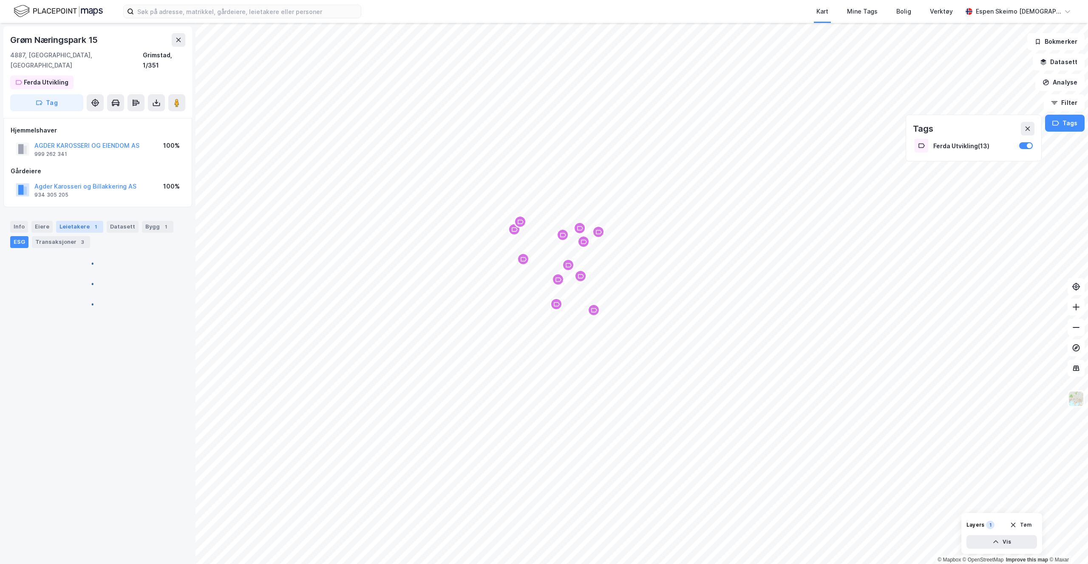
drag, startPoint x: 49, startPoint y: 231, endPoint x: 69, endPoint y: 220, distance: 23.2
click at [49, 236] on div "Transaksjoner 3" at bounding box center [61, 242] width 58 height 12
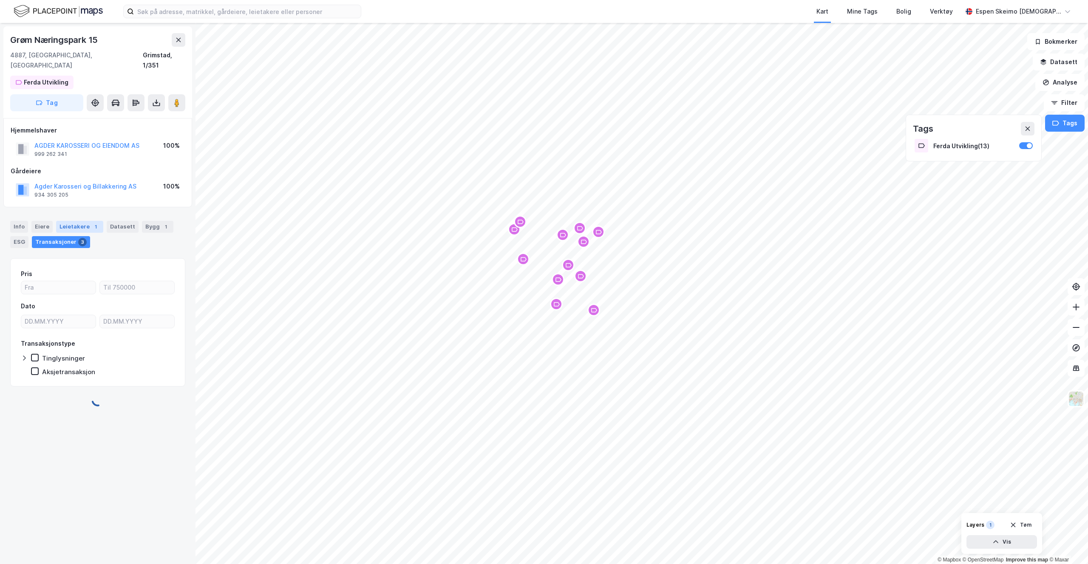
click at [73, 221] on div "Leietakere 1" at bounding box center [79, 227] width 47 height 12
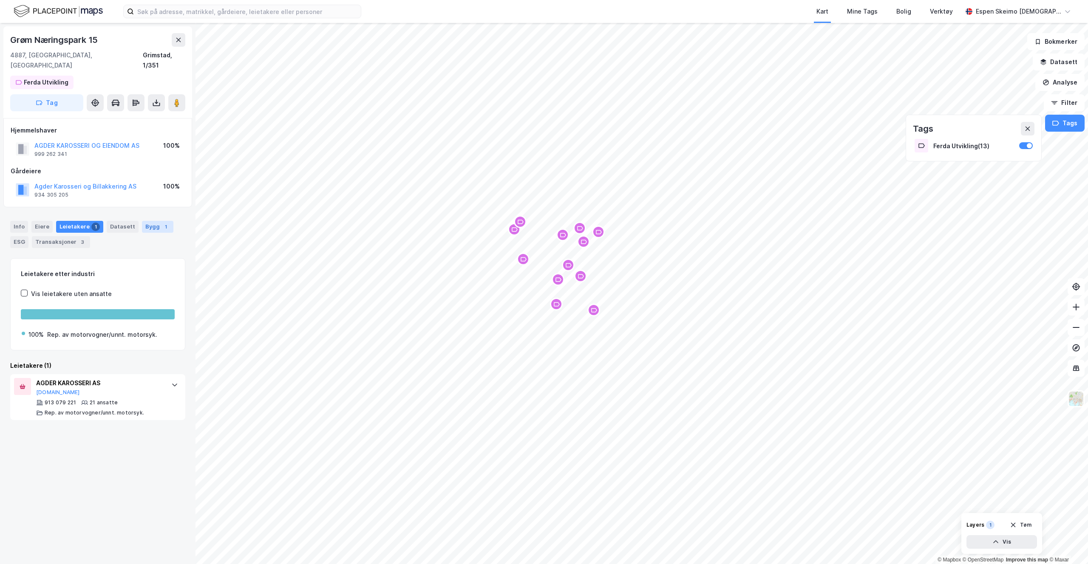
click at [122, 221] on div "Datasett" at bounding box center [123, 227] width 32 height 12
click at [154, 221] on div "Bygg 1" at bounding box center [157, 227] width 31 height 12
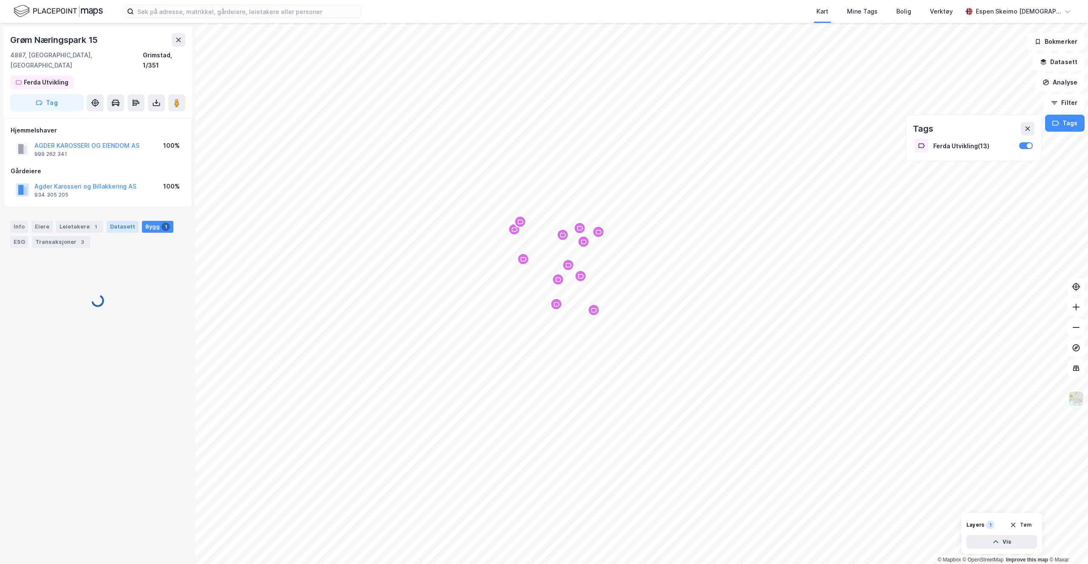
click at [123, 221] on div "Datasett" at bounding box center [123, 227] width 32 height 12
click at [149, 221] on div "Bygg 1" at bounding box center [157, 227] width 31 height 12
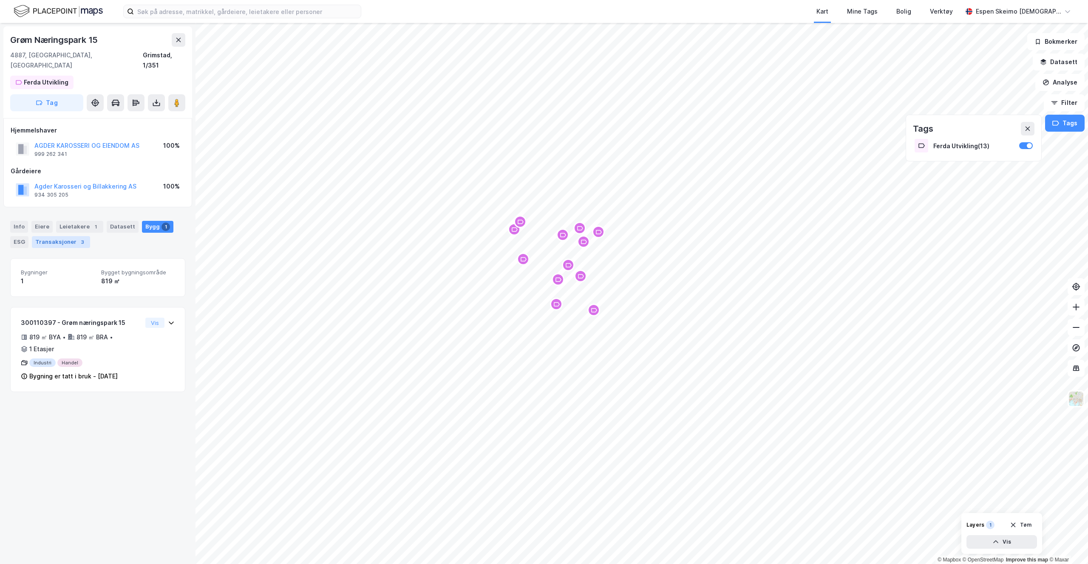
click at [69, 236] on div "Transaksjoner 3" at bounding box center [61, 242] width 58 height 12
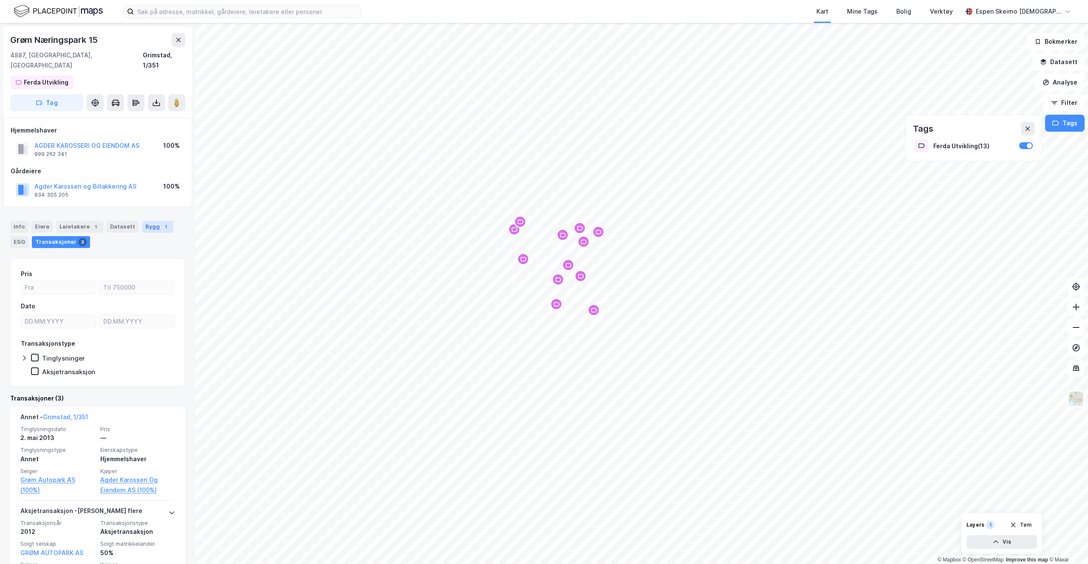
click at [147, 221] on div "Bygg 1" at bounding box center [157, 227] width 31 height 12
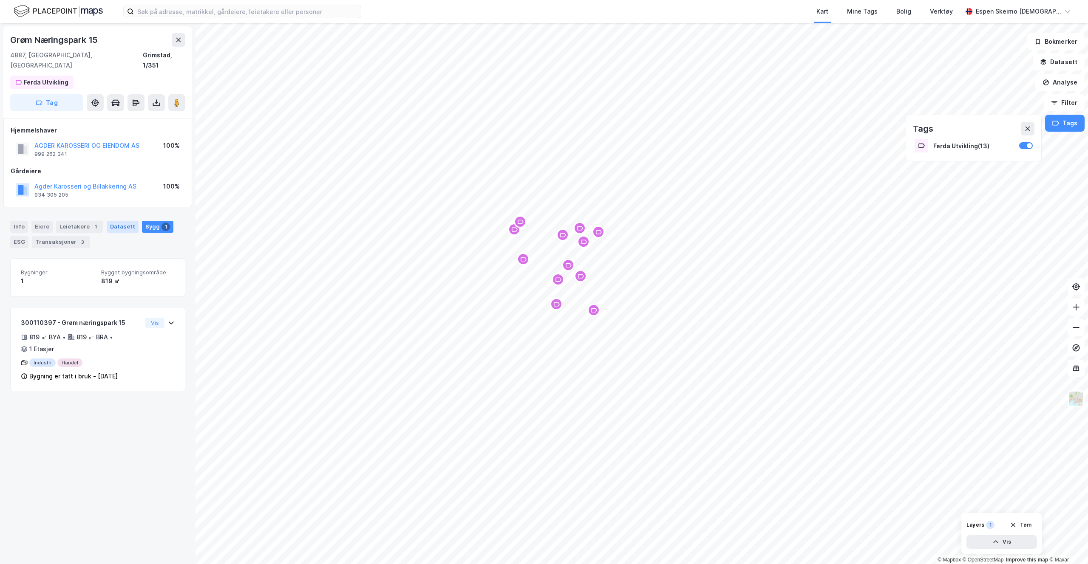
click at [116, 221] on div "Datasett" at bounding box center [123, 227] width 32 height 12
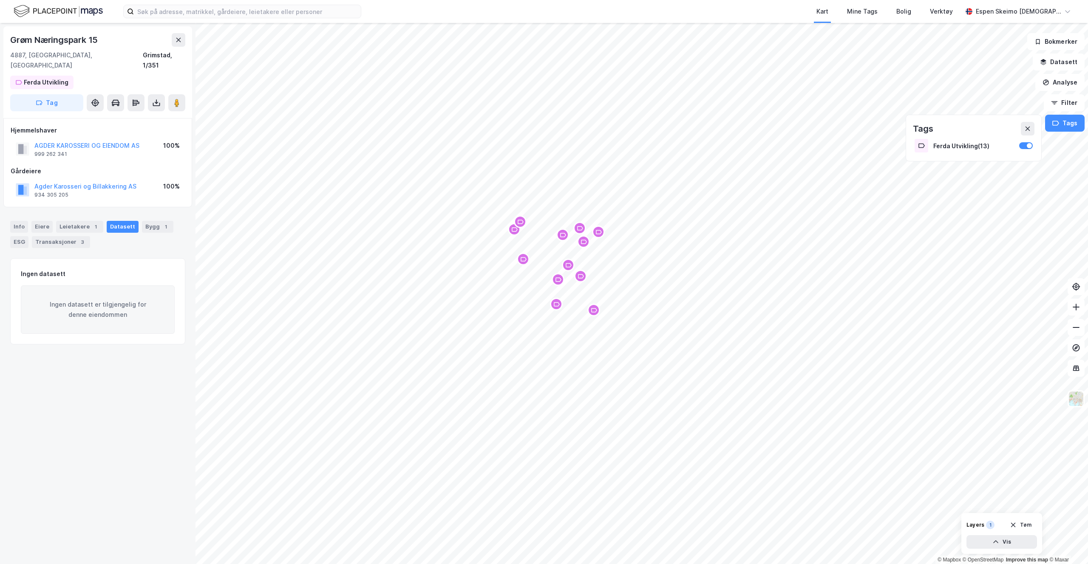
click at [9, 237] on div "Info [PERSON_NAME] 1 Datasett Bygg 1 ESG Transaksjoner 3" at bounding box center [98, 231] width 196 height 41
drag, startPoint x: 18, startPoint y: 232, endPoint x: 54, endPoint y: 232, distance: 36.1
click at [19, 236] on div "ESG" at bounding box center [19, 242] width 18 height 12
click at [57, 236] on div "Transaksjoner 3" at bounding box center [61, 242] width 58 height 12
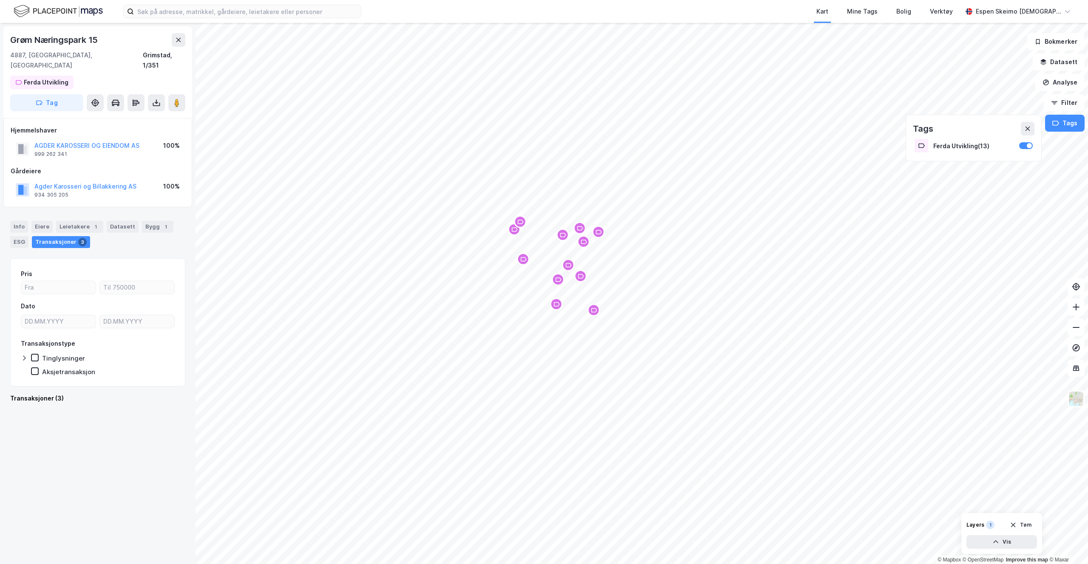
click at [30, 221] on div "Info [PERSON_NAME] 1 Datasett Bygg 1 ESG Transaksjoner 3" at bounding box center [97, 234] width 175 height 27
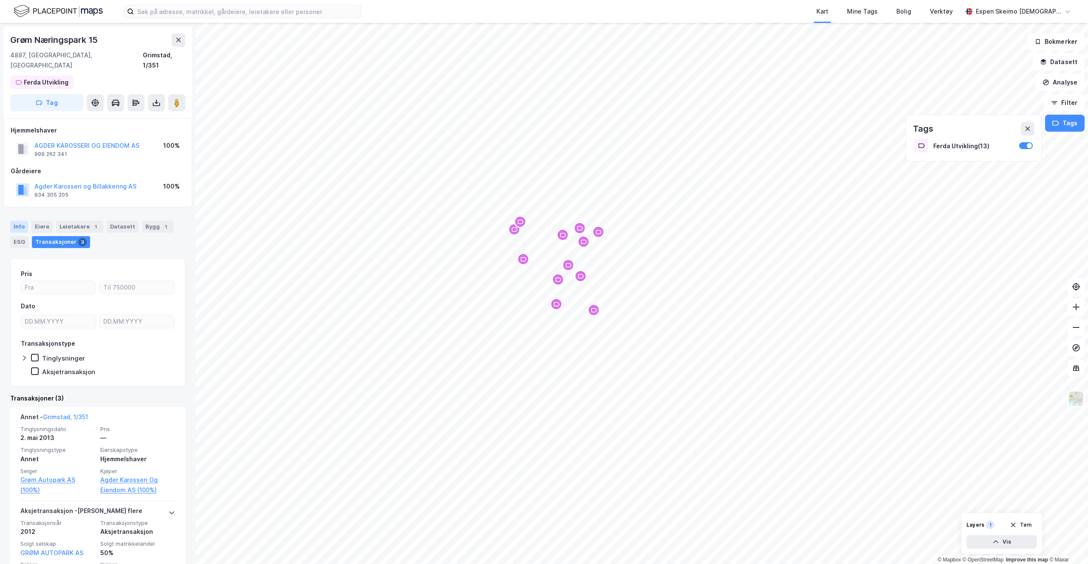
click at [23, 221] on div "Info" at bounding box center [19, 227] width 18 height 12
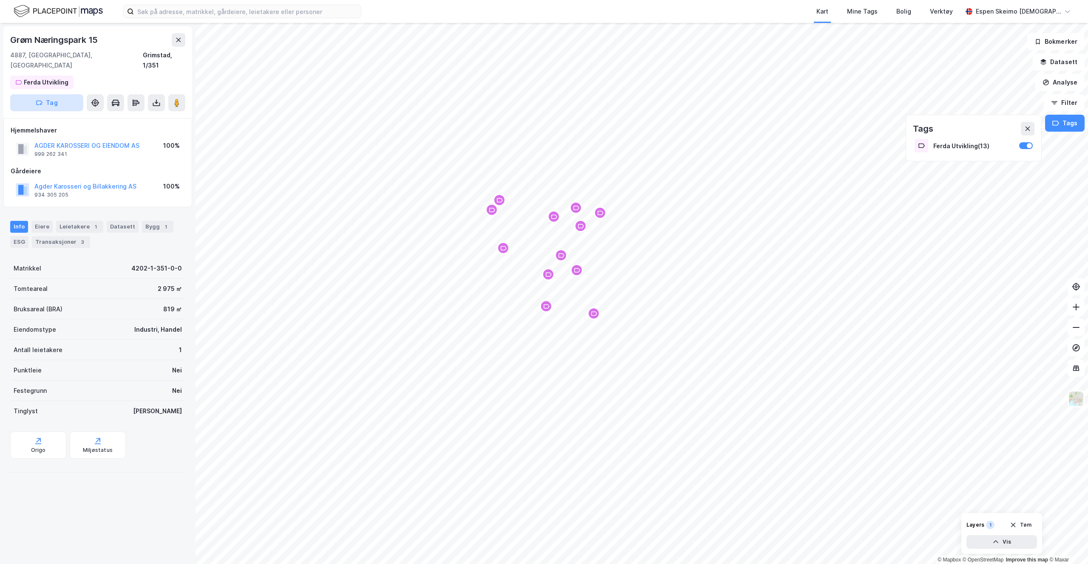
click at [72, 94] on button "Tag" at bounding box center [46, 102] width 73 height 17
click at [79, 106] on icon at bounding box center [80, 107] width 3 height 3
click at [1032, 146] on div at bounding box center [1029, 145] width 5 height 5
click at [1068, 88] on button "Analyse" at bounding box center [1059, 82] width 49 height 17
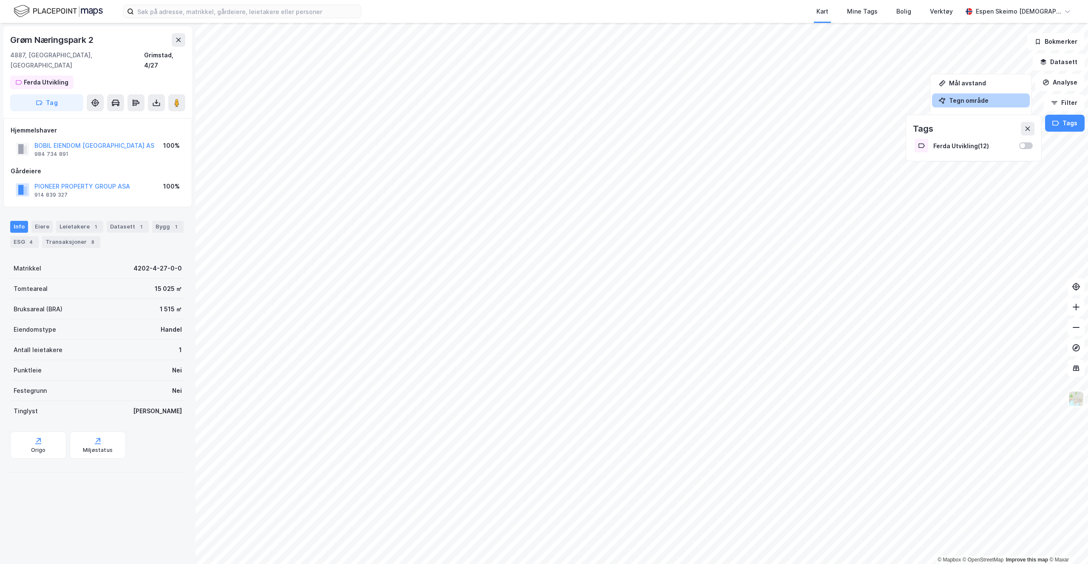
click at [992, 103] on div "Tegn område" at bounding box center [986, 100] width 74 height 7
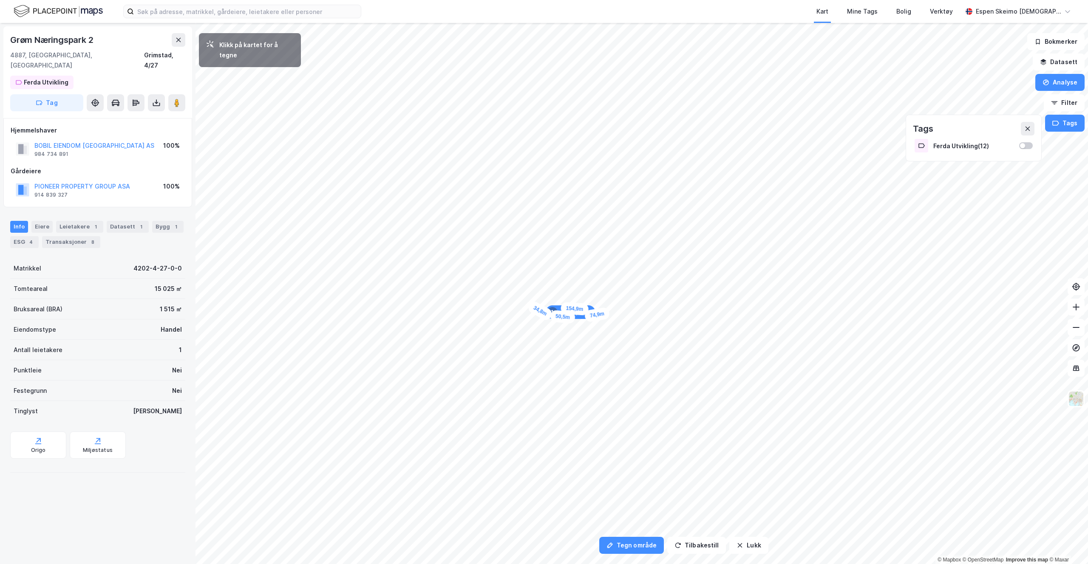
click at [530, 307] on div "34,8m" at bounding box center [540, 311] width 27 height 23
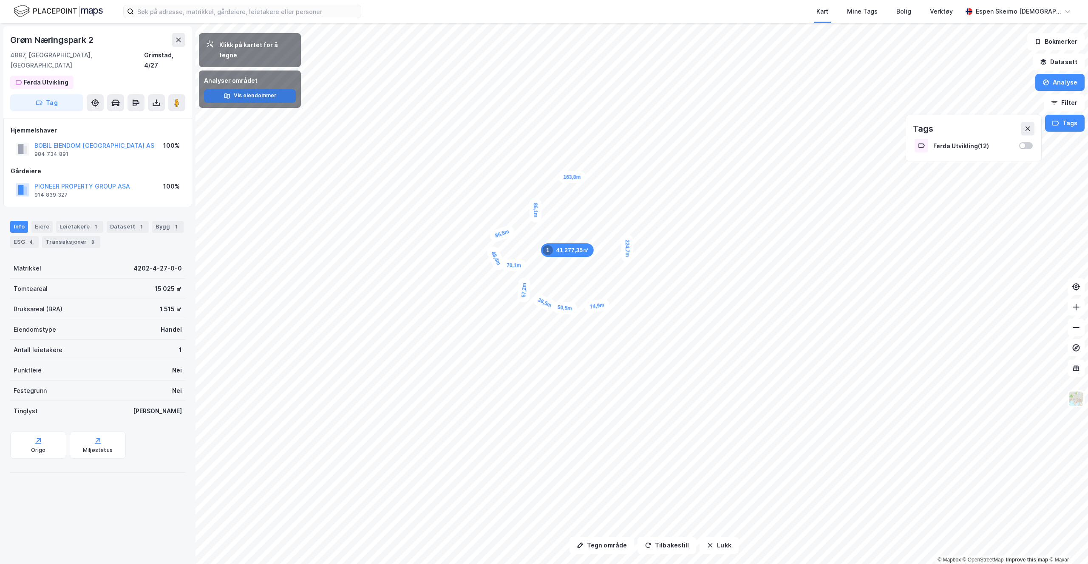
click at [255, 90] on button "Vis eiendommer" at bounding box center [250, 96] width 92 height 14
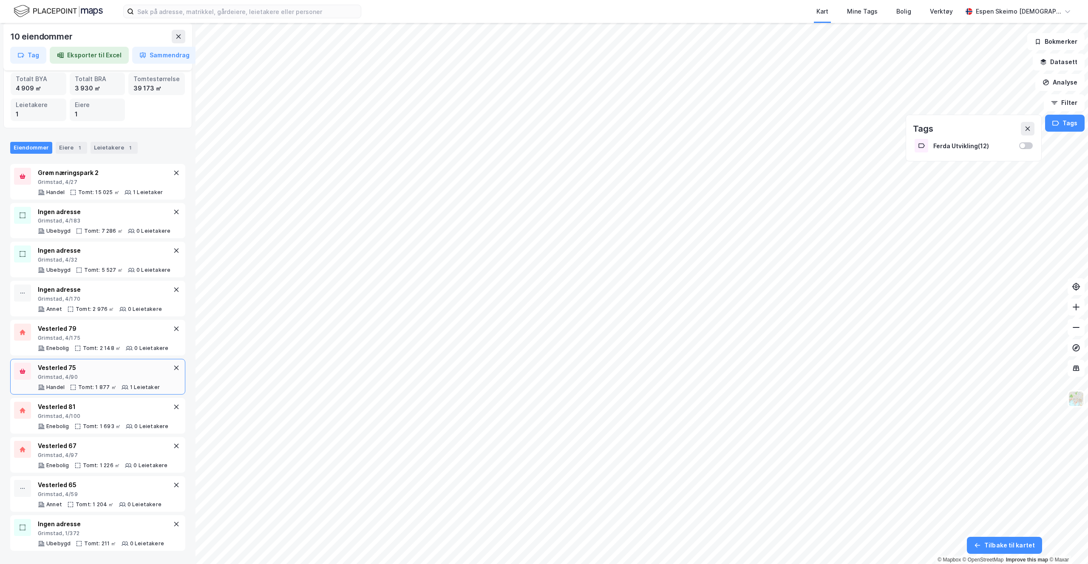
scroll to position [9, 0]
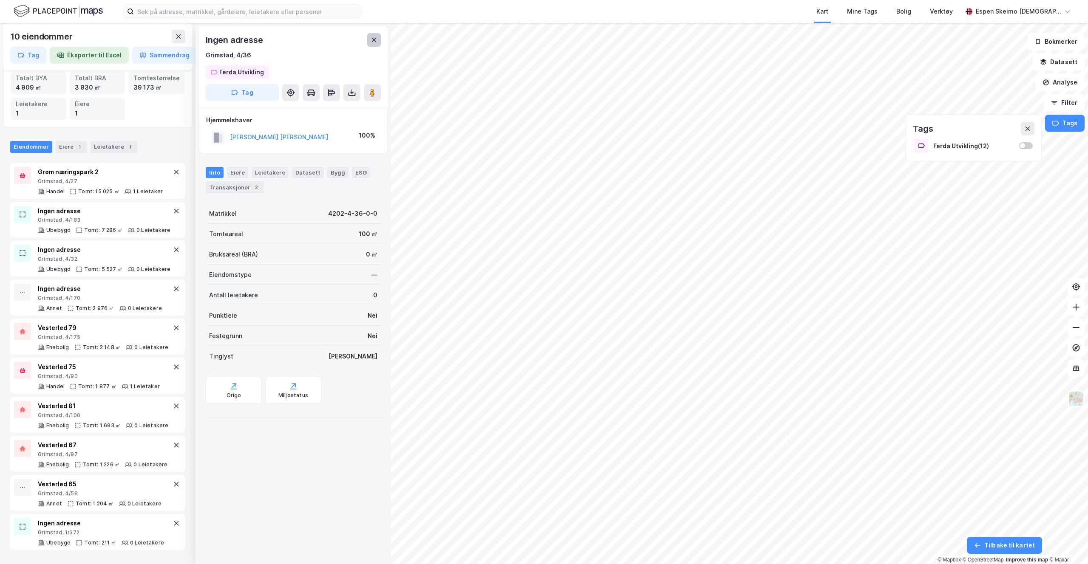
click at [375, 45] on button at bounding box center [374, 40] width 14 height 14
